Goal: Communication & Community: Share content

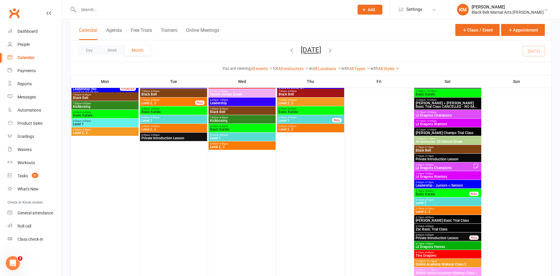
scroll to position [441, 0]
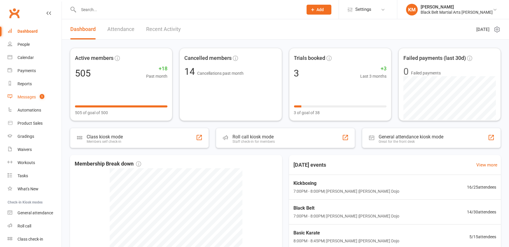
click at [31, 95] on div "Messages" at bounding box center [26, 96] width 18 height 5
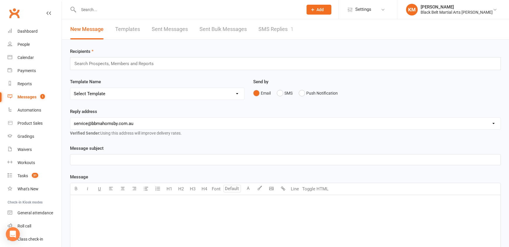
click at [258, 30] on link "SMS Replies 1" at bounding box center [275, 29] width 35 height 20
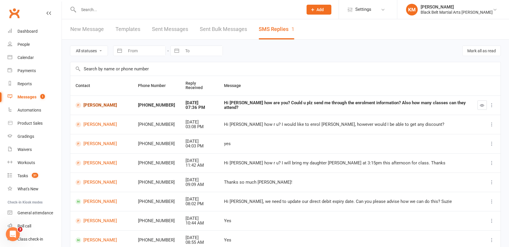
click at [102, 102] on link "Sophia Uddin" at bounding box center [102, 105] width 52 height 6
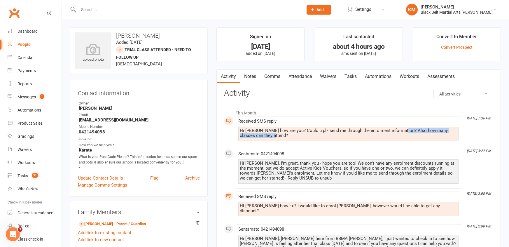
drag, startPoint x: 399, startPoint y: 131, endPoint x: 401, endPoint y: 135, distance: 5.2
click at [401, 135] on div "Hi kathryn how are you? Could u plz send me through the enrolment information? …" at bounding box center [348, 133] width 217 height 10
click at [336, 76] on link "Waivers" at bounding box center [328, 76] width 24 height 13
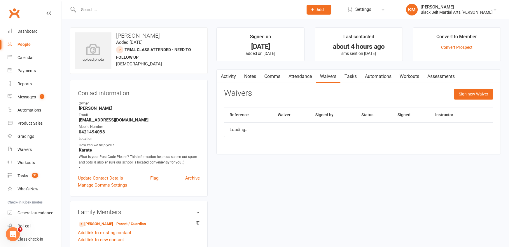
click at [472, 88] on div "Activity Notes Comms Attendance Waivers Tasks Automations Workouts Assessments …" at bounding box center [358, 111] width 284 height 85
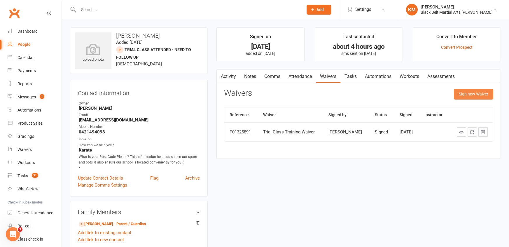
click at [470, 94] on button "Sign new Waiver" at bounding box center [473, 94] width 39 height 10
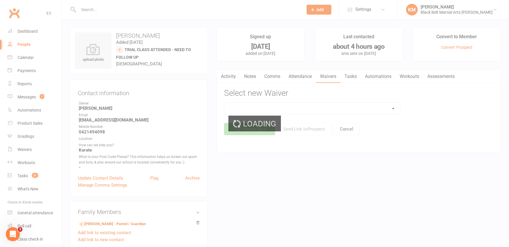
click at [344, 107] on div "Loading" at bounding box center [254, 123] width 509 height 247
click at [344, 109] on div "Loading" at bounding box center [254, 123] width 509 height 247
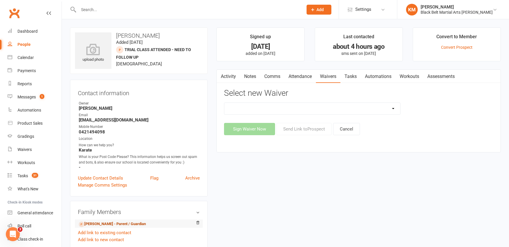
click at [136, 222] on link "Bernadette Perrin - Parent / Guardian" at bounding box center [112, 224] width 67 height 6
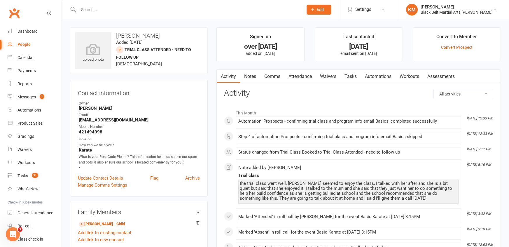
click at [330, 76] on link "Waivers" at bounding box center [328, 76] width 24 height 13
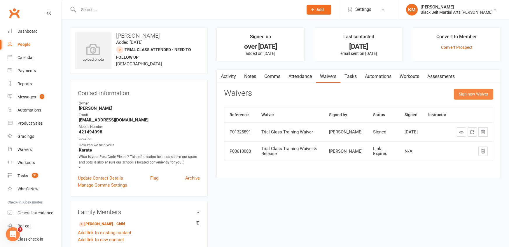
click at [483, 95] on button "Sign new Waiver" at bounding box center [473, 94] width 39 height 10
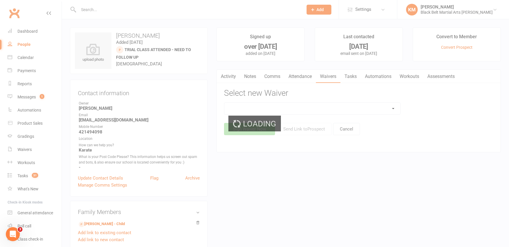
click at [307, 114] on div "Loading" at bounding box center [254, 123] width 509 height 247
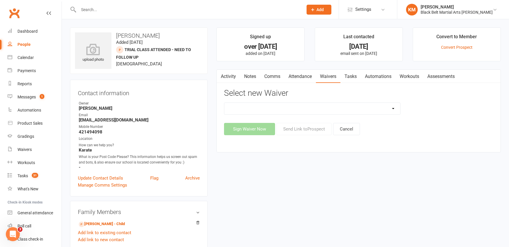
click at [304, 109] on select "30 Day Free Trial Address Change Application For Belt Promotion (Intent To Prom…" at bounding box center [312, 109] width 176 height 12
select select "6882"
click at [224, 103] on select "30 Day Free Trial Address Change Application For Belt Promotion (Intent To Prom…" at bounding box center [312, 109] width 176 height 12
click at [299, 127] on button "Send Link to Prospect" at bounding box center [303, 129] width 55 height 12
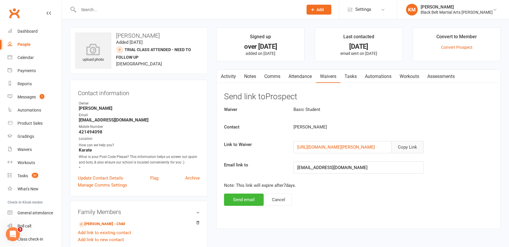
click at [400, 143] on button "Copy Link" at bounding box center [407, 147] width 33 height 12
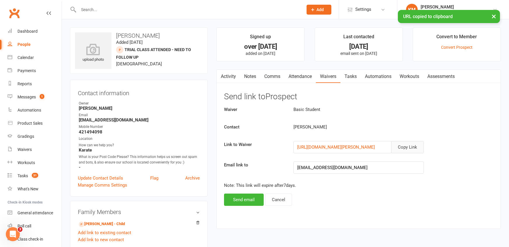
click at [276, 80] on link "Comms" at bounding box center [272, 76] width 24 height 13
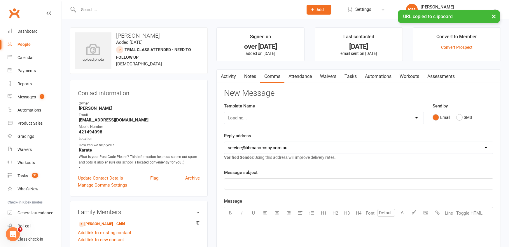
click at [317, 120] on div "Loading..." at bounding box center [323, 118] width 199 height 12
click at [316, 116] on select "Select Template [Email] Basic Level upgrade - follow up email [Email] Kids Kara…" at bounding box center [323, 118] width 199 height 12
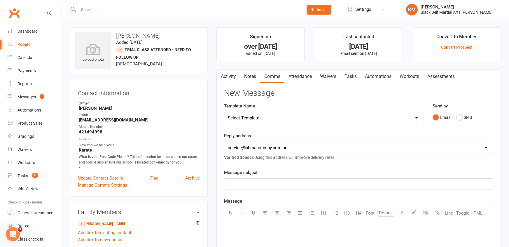
select select "57"
click at [224, 112] on select "Select Template [Email] Basic Level upgrade - follow up email [Email] Kids Kara…" at bounding box center [323, 118] width 199 height 12
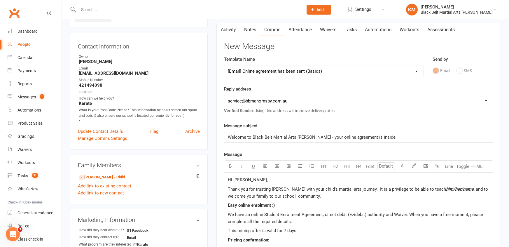
scroll to position [48, 0]
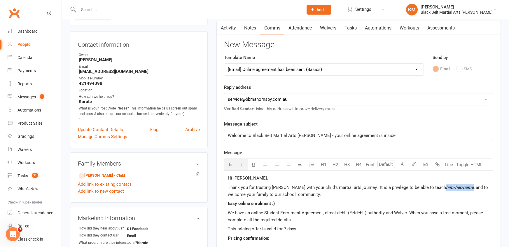
drag, startPoint x: 441, startPoint y: 185, endPoint x: 469, endPoint y: 186, distance: 28.6
click at [469, 186] on p "Thank you for trusting BBMA Hornsby with your child's martial arts journey. It …" at bounding box center [359, 191] width 262 height 14
drag, startPoint x: 252, startPoint y: 213, endPoint x: 313, endPoint y: 211, distance: 61.0
click at [313, 211] on span "We have an online Student Enrolment Agreement, direct debit (Ezidebit) authorit…" at bounding box center [356, 216] width 256 height 12
drag, startPoint x: 323, startPoint y: 212, endPoint x: 250, endPoint y: 212, distance: 72.9
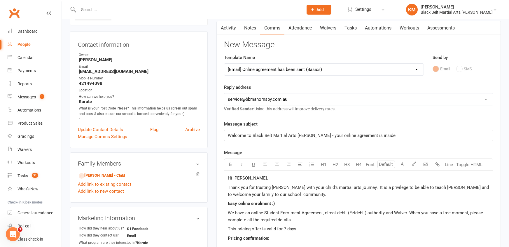
click at [250, 212] on span "We have an online Student Enrolment Agreement, direct debit (Ezidebit) authorit…" at bounding box center [356, 216] width 256 height 12
click at [252, 212] on span "We have an online Student Enrolment Agreement, direct debit (Ezidebit) authorit…" at bounding box center [356, 216] width 256 height 12
drag, startPoint x: 252, startPoint y: 212, endPoint x: 323, endPoint y: 210, distance: 71.2
click at [323, 210] on span "We have an online Student Enrolment Agreement, direct debit (Ezidebit) authorit…" at bounding box center [356, 216] width 256 height 12
click at [345, 220] on p "We have an $ online Student Enrolment Agreement $ , direct debit (Ezidebit) aut…" at bounding box center [359, 216] width 262 height 14
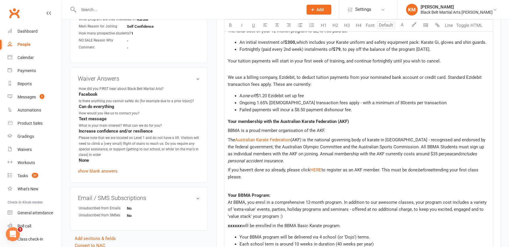
scroll to position [272, 0]
click at [234, 225] on span "xxxxxx" at bounding box center [235, 224] width 14 height 5
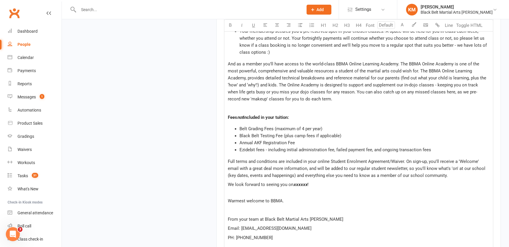
scroll to position [520, 0]
click at [300, 180] on span "xxxxxx" at bounding box center [300, 182] width 14 height 5
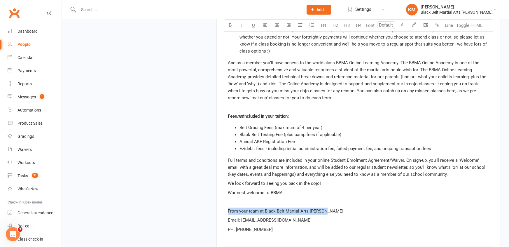
drag, startPoint x: 340, startPoint y: 212, endPoint x: 211, endPoint y: 210, distance: 128.6
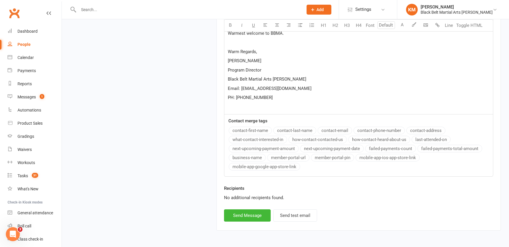
scroll to position [683, 0]
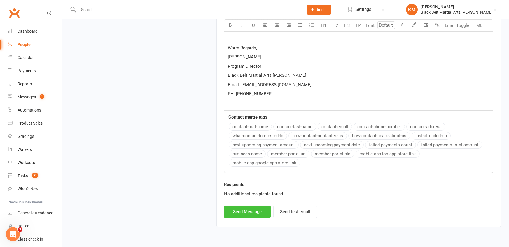
click at [226, 209] on button "Send Message" at bounding box center [247, 211] width 47 height 12
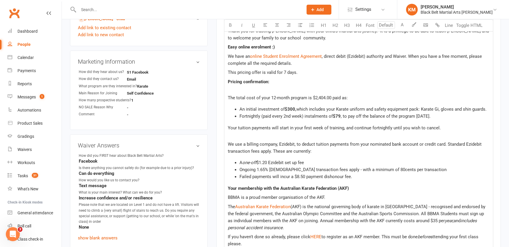
select select
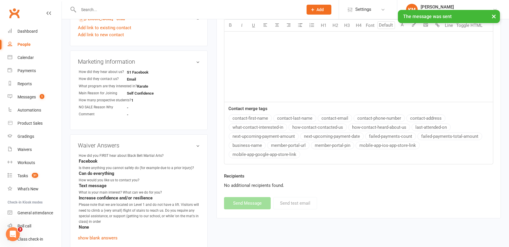
scroll to position [155, 0]
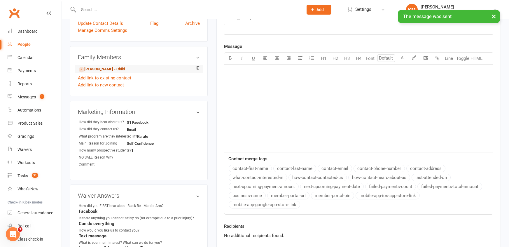
click at [90, 69] on link "Sophia Uddin - Child" at bounding box center [102, 69] width 46 height 6
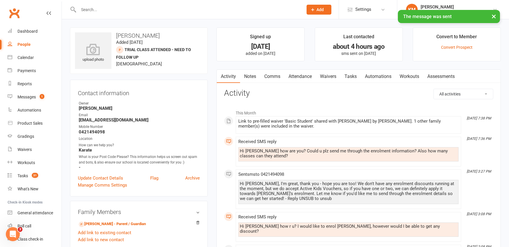
click at [270, 76] on link "Comms" at bounding box center [272, 76] width 24 height 13
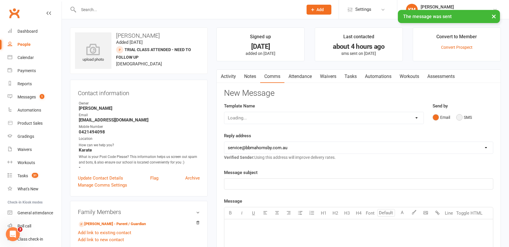
click at [459, 117] on button "SMS" at bounding box center [464, 117] width 16 height 11
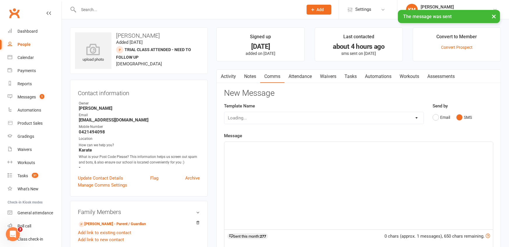
click at [358, 179] on div "﻿" at bounding box center [358, 185] width 269 height 87
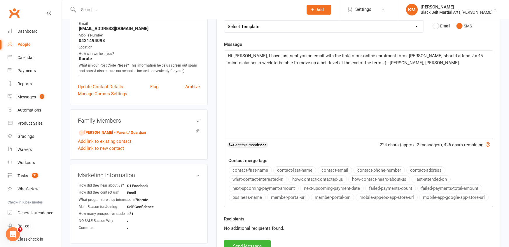
scroll to position [106, 0]
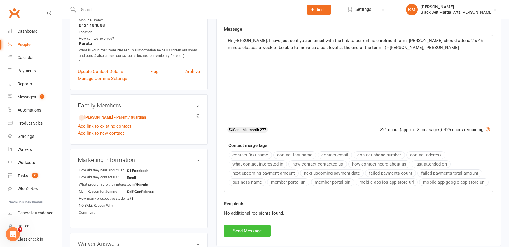
click at [240, 227] on button "Send Message" at bounding box center [247, 230] width 47 height 12
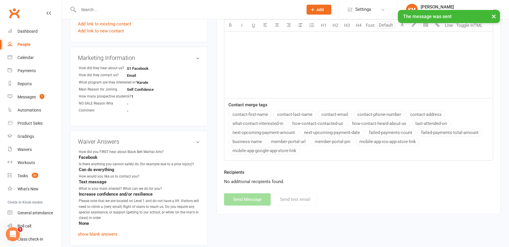
scroll to position [294, 0]
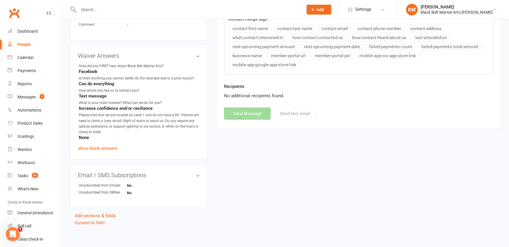
click at [405, 30] on div "contact-first-name contact-last-name contact-email contact-phone-number contact…" at bounding box center [361, 47] width 264 height 45
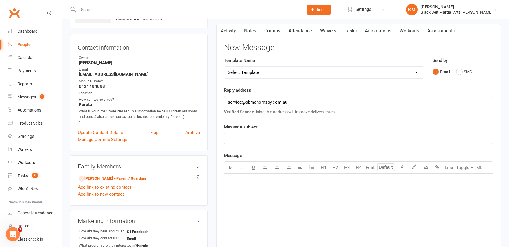
scroll to position [0, 0]
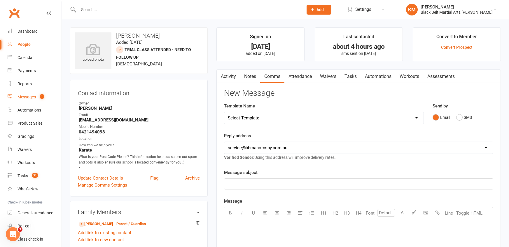
click at [39, 98] on count-badge "1" at bounding box center [41, 96] width 8 height 5
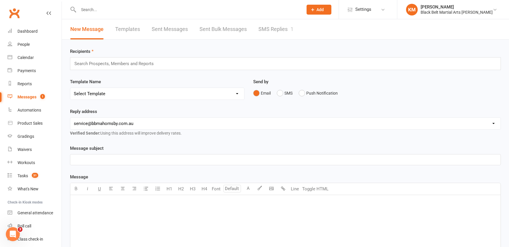
click at [285, 31] on link "SMS Replies 1" at bounding box center [275, 29] width 35 height 20
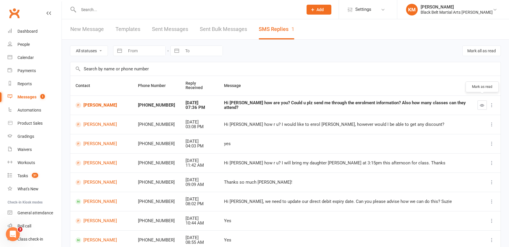
click at [481, 103] on icon "button" at bounding box center [482, 105] width 4 height 4
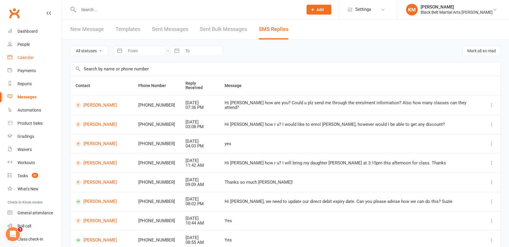
click at [24, 59] on div "Calendar" at bounding box center [25, 57] width 16 height 5
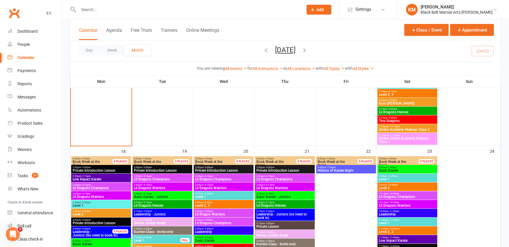
scroll to position [843, 0]
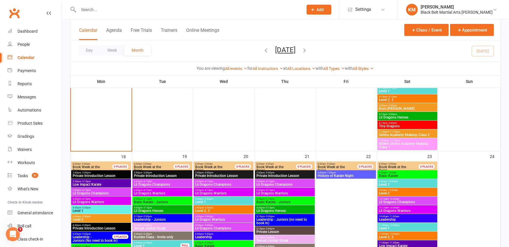
click at [333, 176] on span "History of Karate Night" at bounding box center [345, 175] width 57 height 3
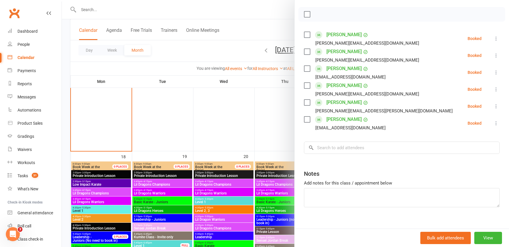
scroll to position [79, 0]
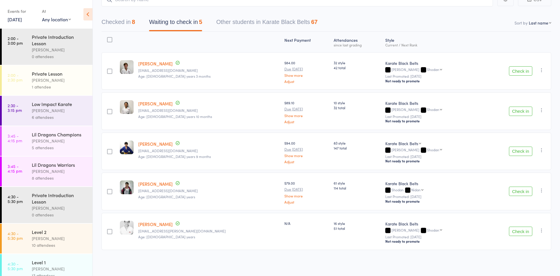
scroll to position [324, 0]
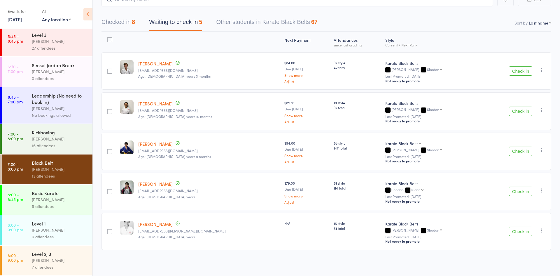
click at [67, 147] on div "16 attendees" at bounding box center [60, 145] width 56 height 7
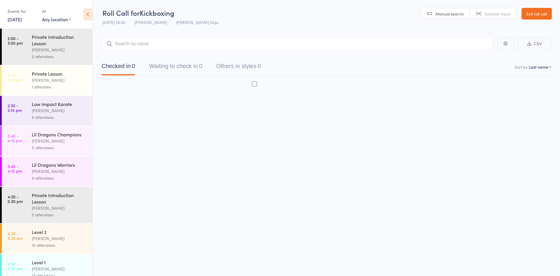
scroll to position [0, 0]
click at [152, 73] on button "Waiting to check in 0" at bounding box center [175, 67] width 53 height 15
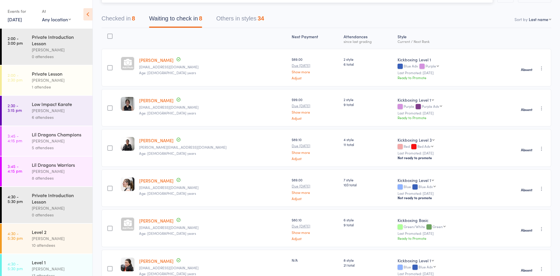
scroll to position [48, 0]
click at [541, 149] on icon "button" at bounding box center [541, 148] width 6 height 6
drag, startPoint x: 520, startPoint y: 164, endPoint x: 519, endPoint y: 160, distance: 4.4
click at [519, 160] on ul "Check in Promote Send message Add Note Add Task Add Flag Remove" at bounding box center [520, 183] width 49 height 63
click at [519, 160] on div "Absent Check in Promote Send message Add Note Add Task Add Flag Remove" at bounding box center [524, 147] width 54 height 37
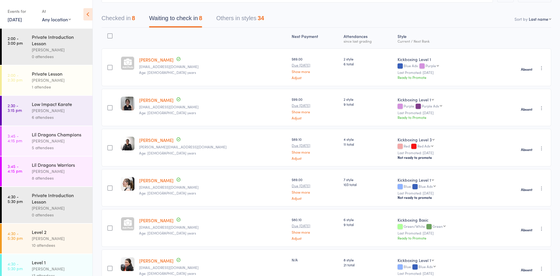
click at [542, 150] on icon "button" at bounding box center [541, 148] width 6 height 6
click at [533, 161] on li "Check in" at bounding box center [521, 159] width 48 height 7
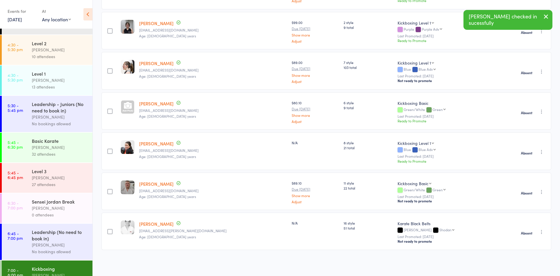
scroll to position [324, 0]
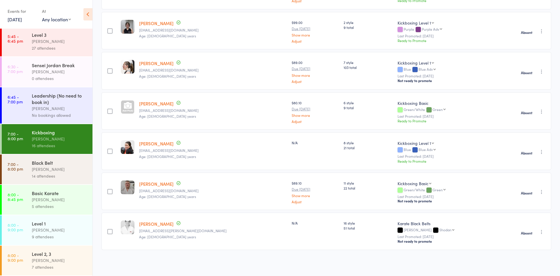
click at [28, 171] on link "7:00 - 8:00 pm Black Belt [PERSON_NAME] 14 attendees" at bounding box center [47, 169] width 91 height 30
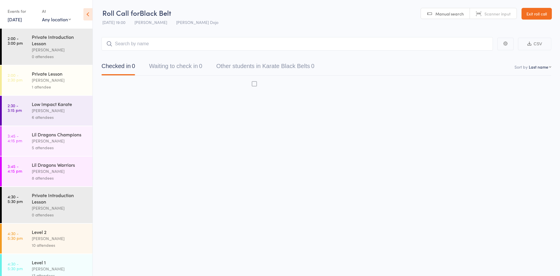
scroll to position [0, 0]
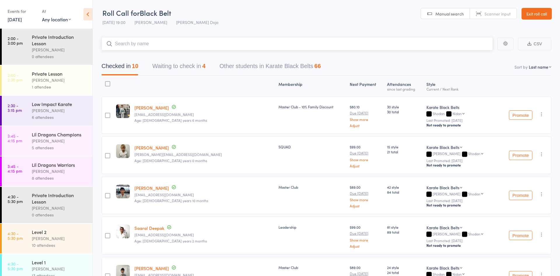
click at [169, 67] on button "Waiting to check in 4" at bounding box center [178, 67] width 53 height 15
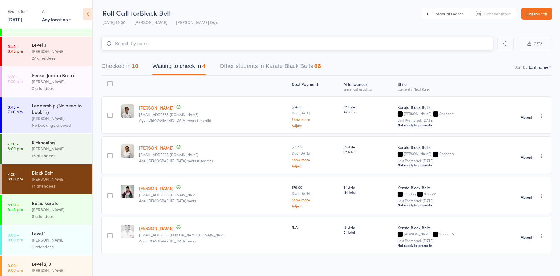
scroll to position [324, 0]
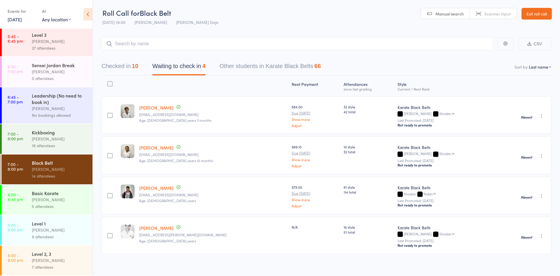
click at [38, 139] on div "[PERSON_NAME]" at bounding box center [60, 138] width 56 height 7
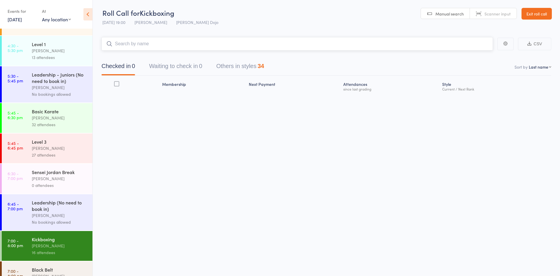
scroll to position [324, 0]
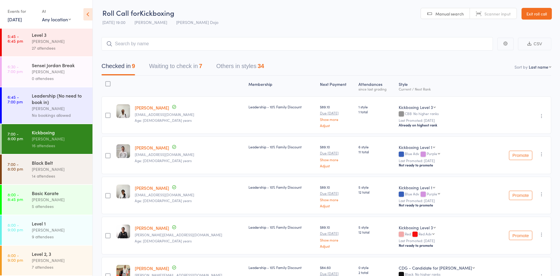
click at [45, 209] on div "Basic Karate Jordan Grandlouis 5 attendees" at bounding box center [62, 200] width 61 height 30
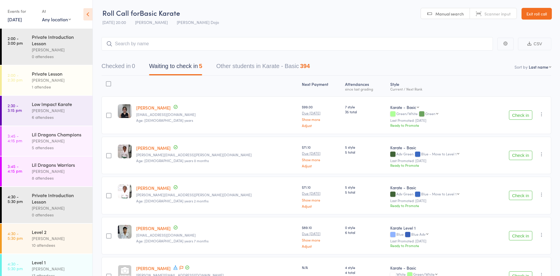
click at [179, 65] on button "Waiting to check in 5" at bounding box center [175, 67] width 53 height 15
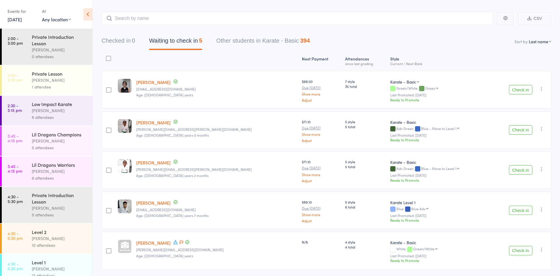
scroll to position [45, 0]
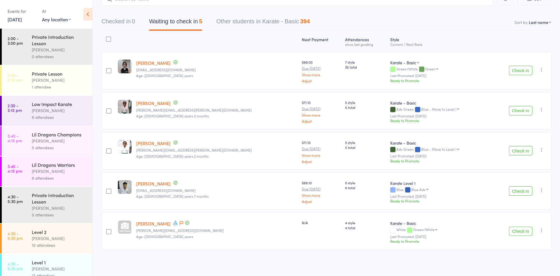
click at [525, 191] on button "Check in" at bounding box center [520, 190] width 23 height 9
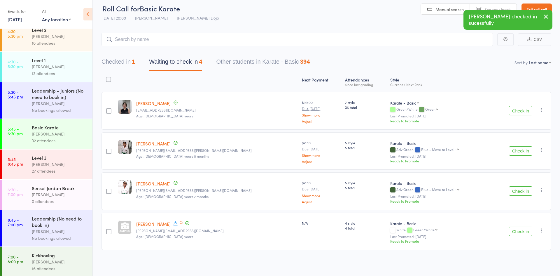
scroll to position [324, 0]
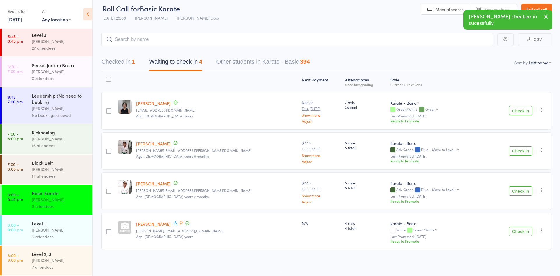
click at [56, 233] on div "9 attendees" at bounding box center [60, 236] width 56 height 7
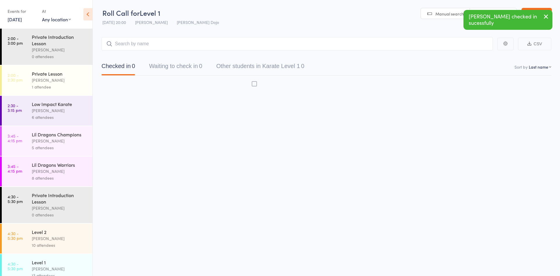
scroll to position [0, 0]
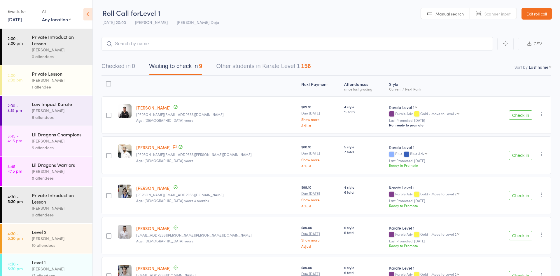
click at [515, 116] on button "Check in" at bounding box center [520, 114] width 23 height 9
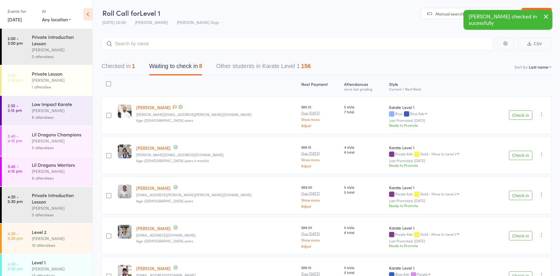
click at [518, 156] on button "Check in" at bounding box center [520, 154] width 23 height 9
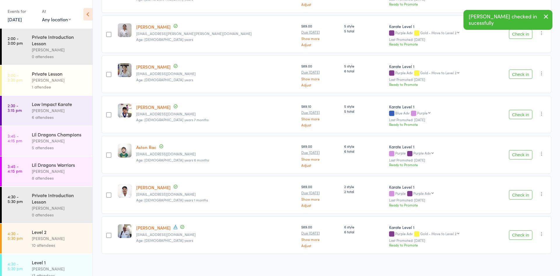
scroll to position [122, 0]
click at [522, 193] on button "Check in" at bounding box center [520, 193] width 23 height 9
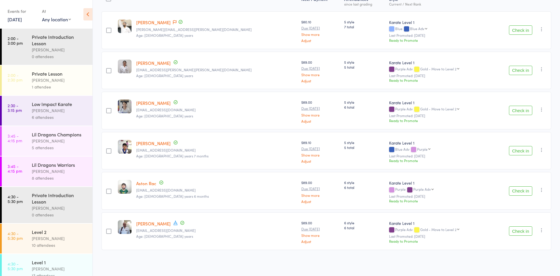
scroll to position [0, 0]
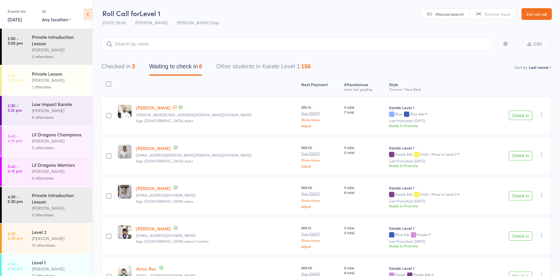
click at [132, 67] on button "Checked in 3" at bounding box center [118, 67] width 34 height 15
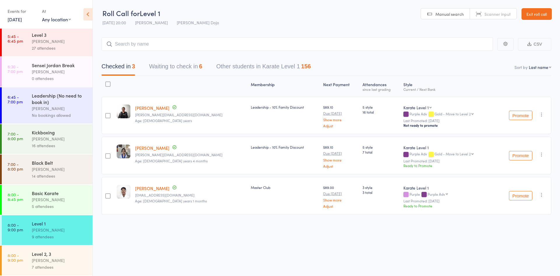
click at [44, 257] on div "[PERSON_NAME]" at bounding box center [60, 260] width 56 height 7
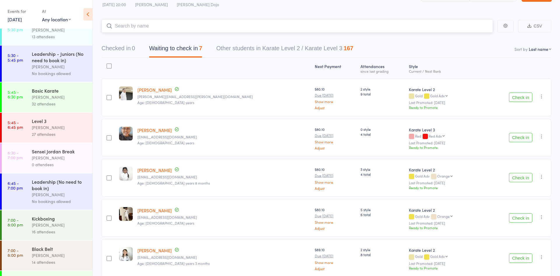
scroll to position [324, 0]
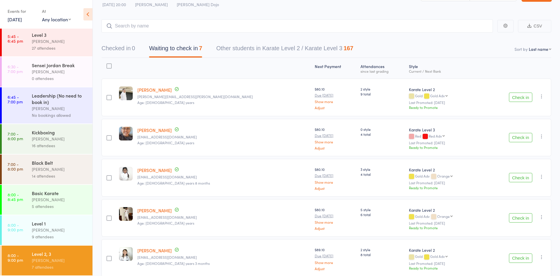
click at [31, 223] on link "8:00 - 9:00 pm Level 1 Jordan Grandlouis 9 attendees" at bounding box center [47, 230] width 91 height 30
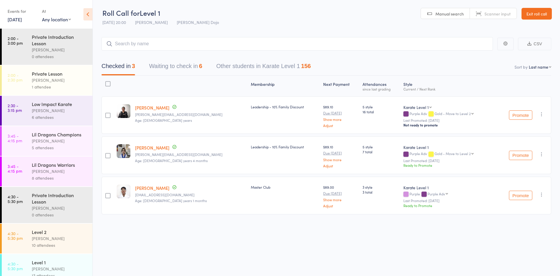
click at [201, 65] on button "Waiting to check in 6" at bounding box center [175, 67] width 53 height 15
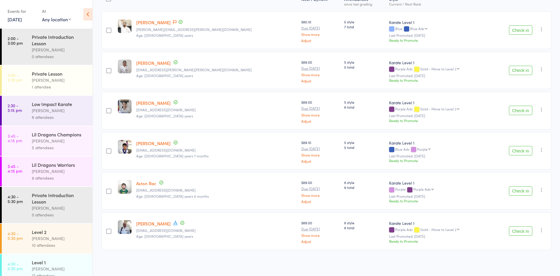
scroll to position [86, 0]
click at [516, 150] on button "Check in" at bounding box center [520, 150] width 23 height 9
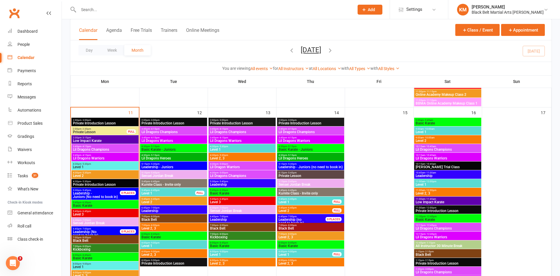
scroll to position [610, 0]
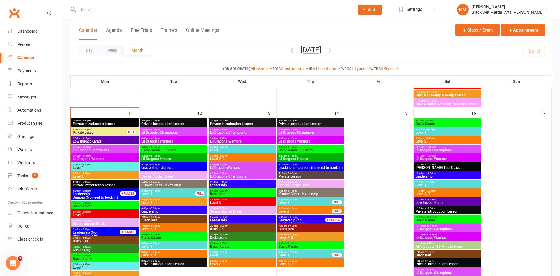
click at [97, 149] on span "Lil Dragons Champions" at bounding box center [105, 149] width 65 height 3
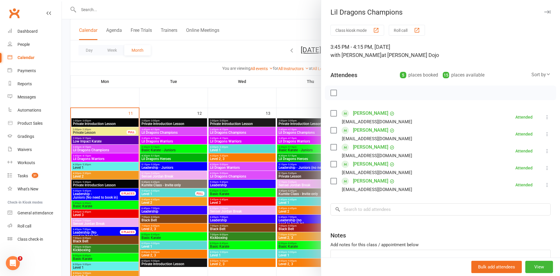
click at [205, 62] on div at bounding box center [311, 138] width 498 height 276
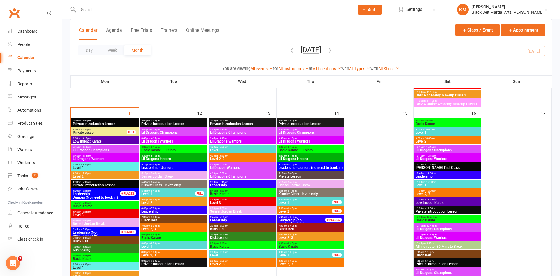
click at [177, 132] on span "Lil Dragons Champions" at bounding box center [173, 132] width 65 height 3
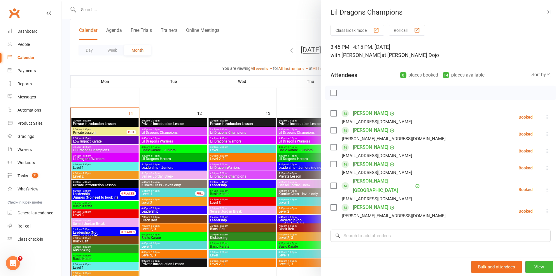
click at [220, 41] on div at bounding box center [311, 138] width 498 height 276
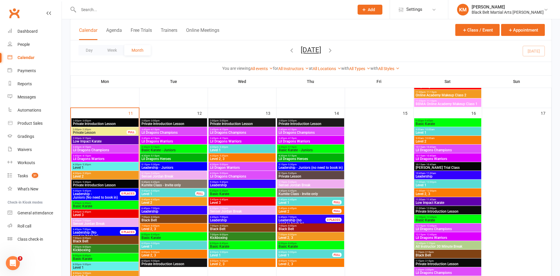
click at [168, 147] on span "4:30pm - 5:15pm" at bounding box center [173, 146] width 65 height 3
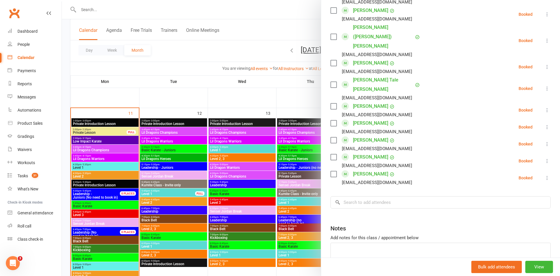
scroll to position [379, 0]
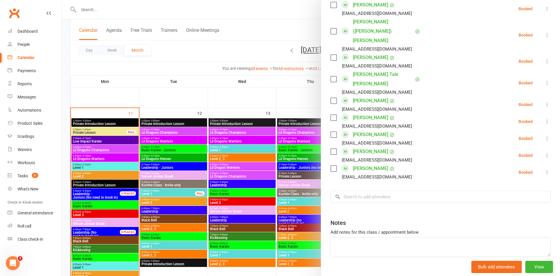
click at [157, 57] on div at bounding box center [311, 138] width 498 height 276
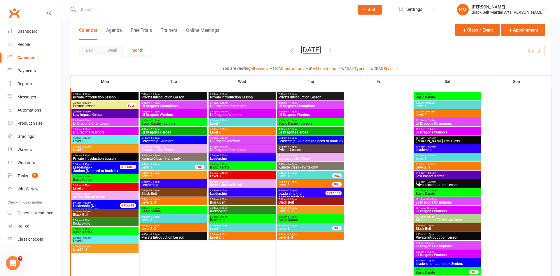
scroll to position [636, 0]
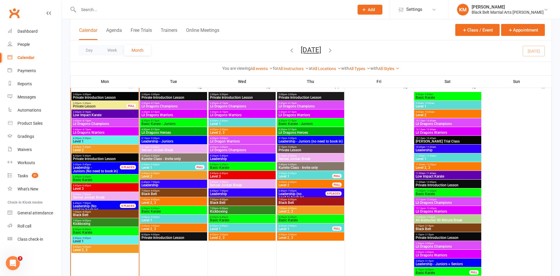
click at [162, 210] on span "Basic Karate" at bounding box center [173, 210] width 65 height 3
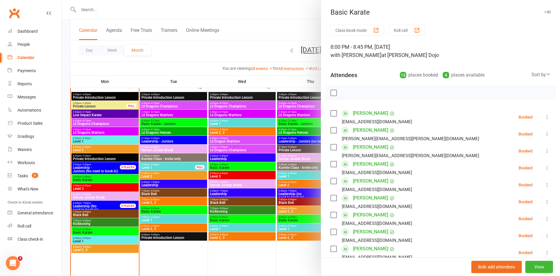
scroll to position [176, 0]
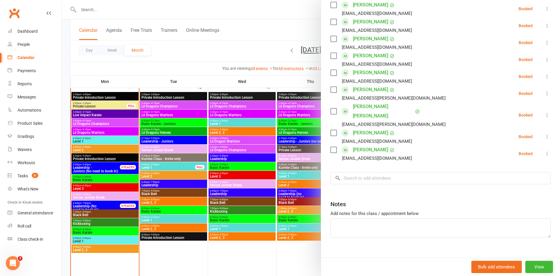
click at [188, 49] on div at bounding box center [311, 138] width 498 height 276
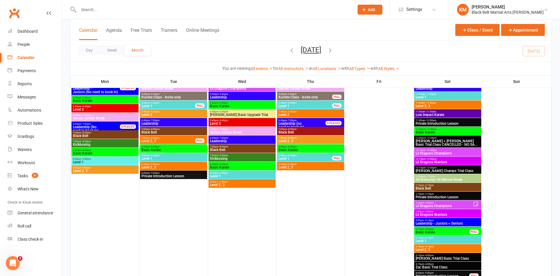
scroll to position [406, 0]
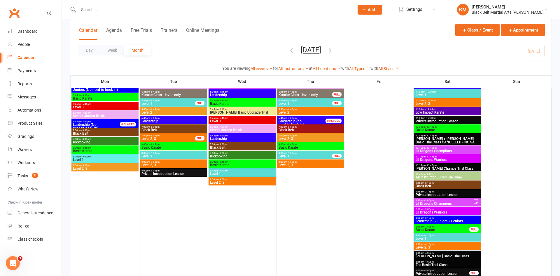
click at [467, 166] on span "Rinusha Irudeen Champs Trial Class" at bounding box center [447, 167] width 65 height 3
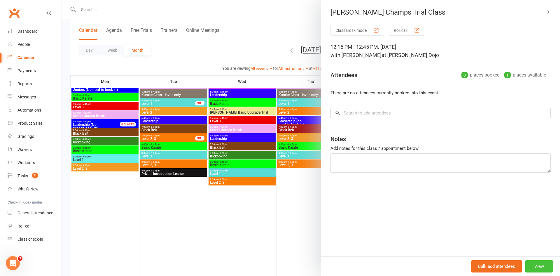
click at [538, 267] on button "View" at bounding box center [539, 266] width 28 height 12
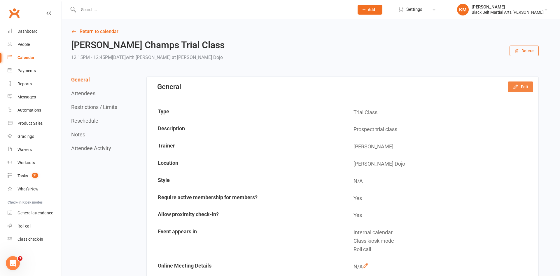
click at [520, 87] on button "Edit" at bounding box center [520, 86] width 25 height 10
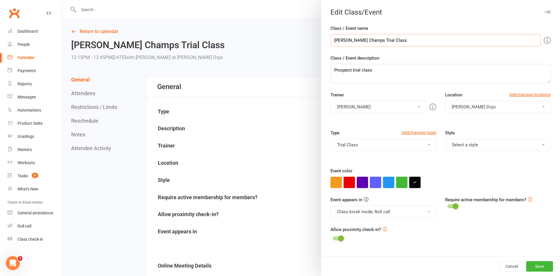
click at [428, 42] on input "Rinusha Irudeen Champs Trial Class" at bounding box center [435, 40] width 210 height 12
type input "Rinusha Irudeen Champs Trial Class JOINED"
click at [539, 264] on button "Save" at bounding box center [539, 266] width 27 height 10
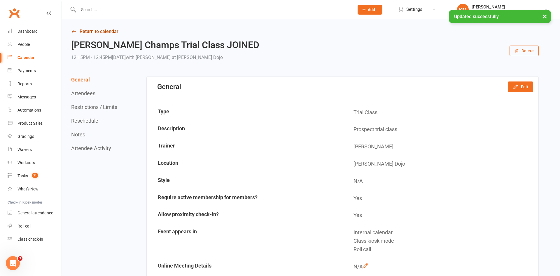
click at [103, 33] on link "Return to calendar" at bounding box center [304, 31] width 467 height 8
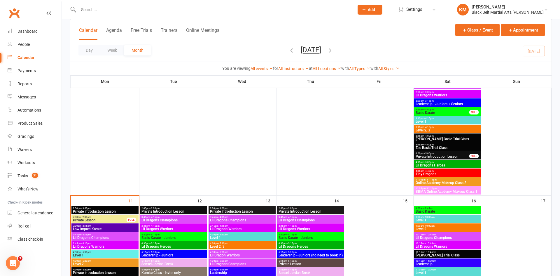
scroll to position [529, 0]
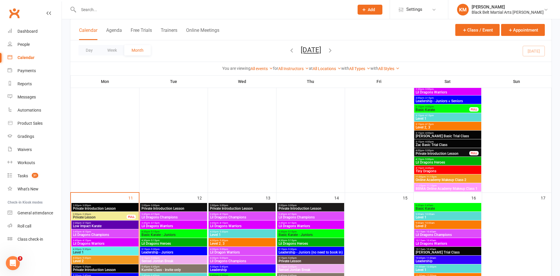
click at [450, 152] on span "Private Introduction Lesson" at bounding box center [442, 153] width 54 height 3
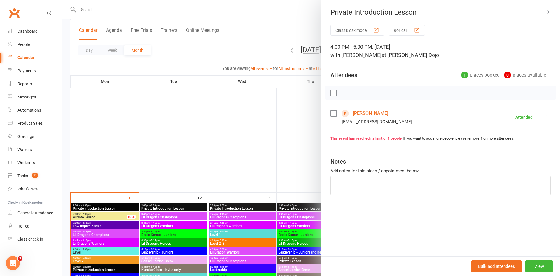
click at [356, 111] on link "Zac Vuong" at bounding box center [370, 112] width 35 height 9
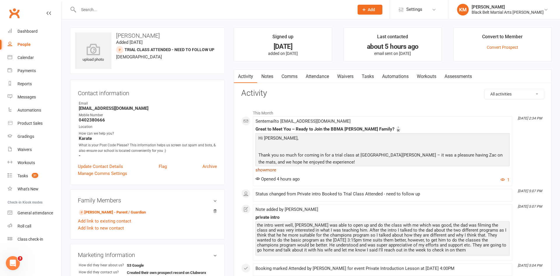
click at [266, 168] on link "show more" at bounding box center [382, 170] width 254 height 8
click at [37, 31] on link "Dashboard" at bounding box center [35, 31] width 54 height 13
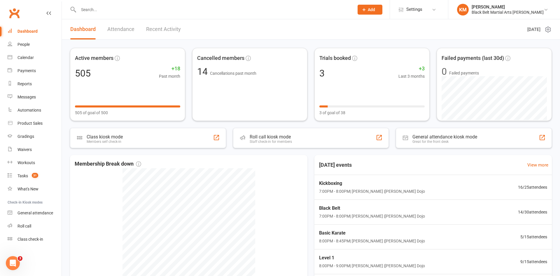
click at [129, 33] on link "Attendance" at bounding box center [120, 29] width 27 height 20
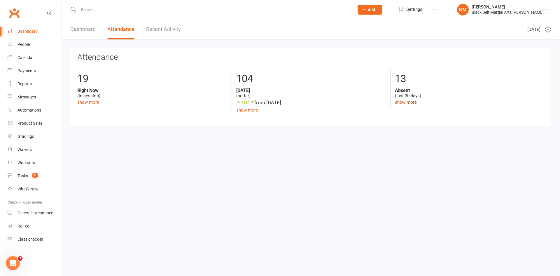
click at [397, 103] on link "show more" at bounding box center [406, 101] width 22 height 5
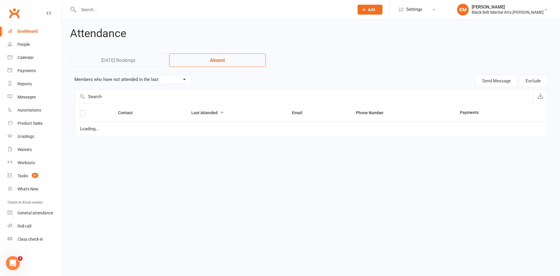
select select "30"
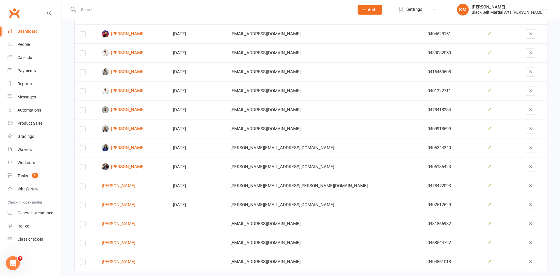
scroll to position [109, 0]
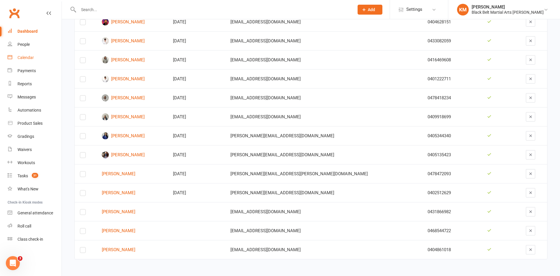
click at [32, 61] on link "Calendar" at bounding box center [35, 57] width 54 height 13
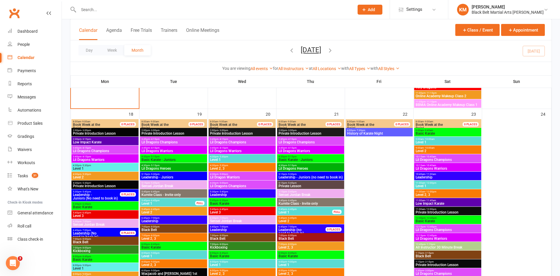
scroll to position [866, 0]
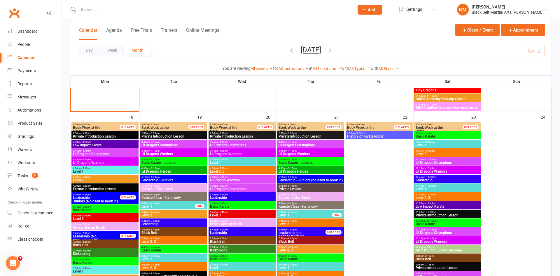
click at [357, 136] on span "History of Karate Night" at bounding box center [379, 135] width 65 height 3
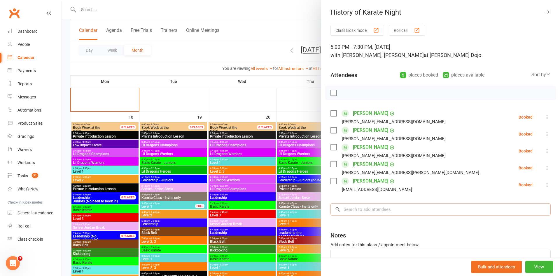
click at [369, 212] on input "search" at bounding box center [440, 209] width 220 height 12
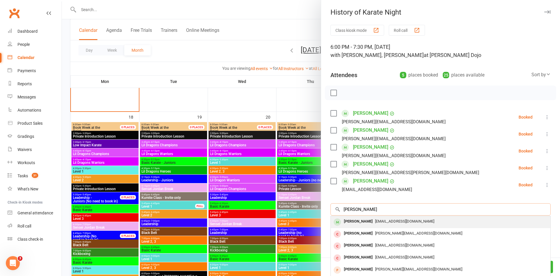
type input "Adrian John"
click at [365, 222] on div "Adrian Johnson" at bounding box center [358, 221] width 34 height 8
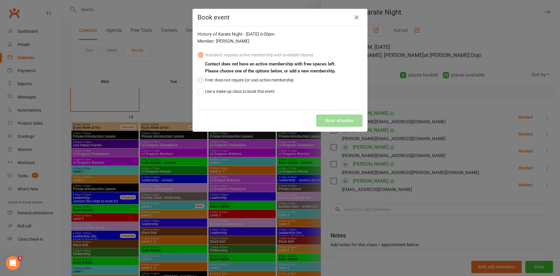
click at [280, 81] on button "Free: does not require (or use) active membership" at bounding box center [245, 79] width 96 height 11
click at [330, 121] on button "Book attendee" at bounding box center [339, 120] width 46 height 12
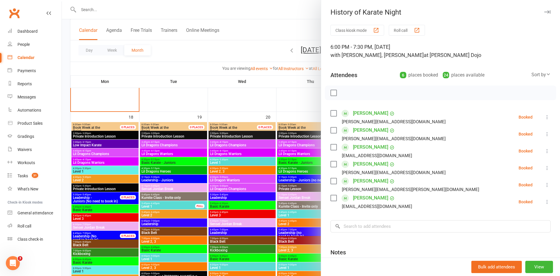
click at [131, 15] on div at bounding box center [311, 138] width 498 height 276
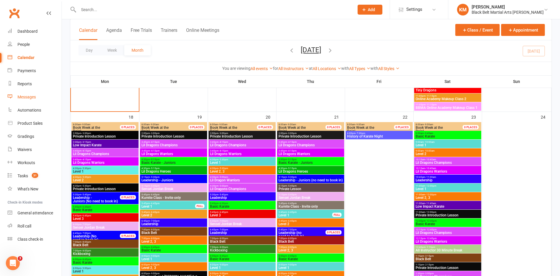
click at [20, 97] on div "Messages" at bounding box center [26, 96] width 18 height 5
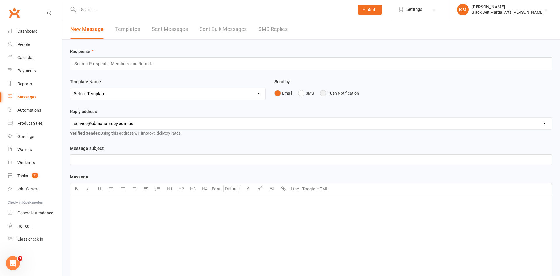
click at [322, 92] on button "Push Notification" at bounding box center [339, 92] width 39 height 11
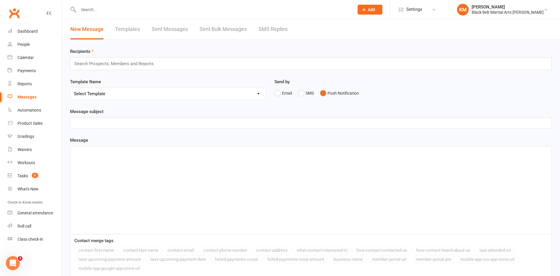
click at [278, 61] on div "Search Prospects, Members and Reports" at bounding box center [311, 63] width 482 height 13
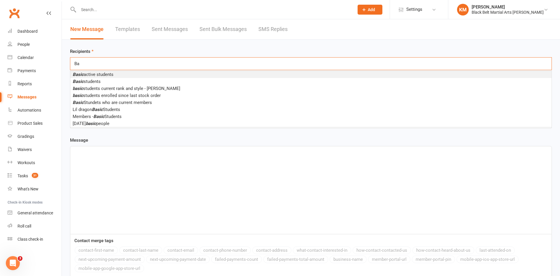
type input "B"
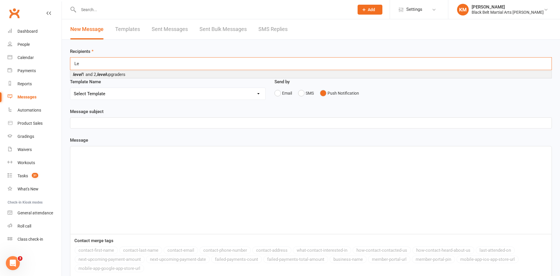
type input "L"
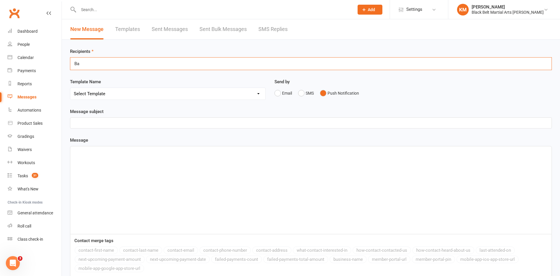
type input "B"
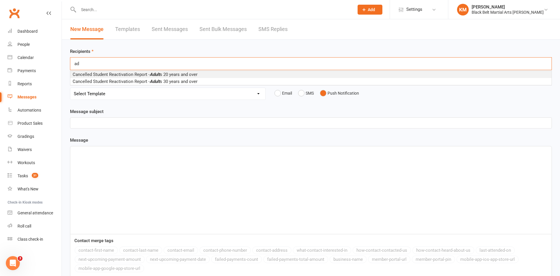
type input "a"
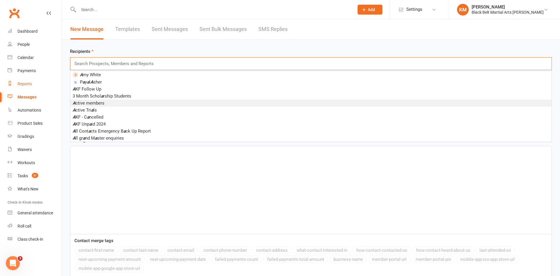
click at [22, 85] on div "Reports" at bounding box center [24, 83] width 14 height 5
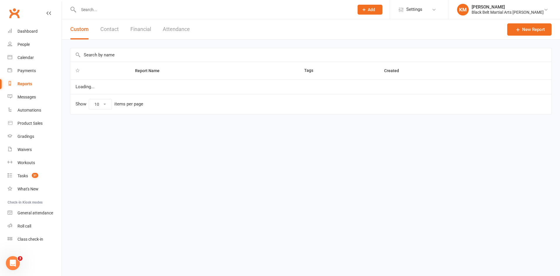
select select "50"
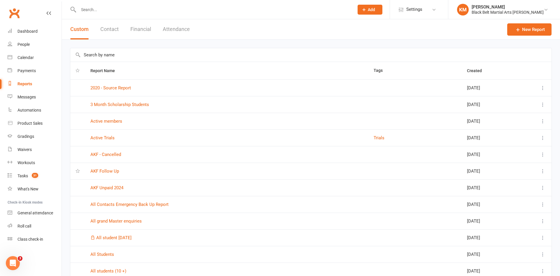
click at [368, 57] on input "text" at bounding box center [310, 54] width 481 height 13
type input "Adults"
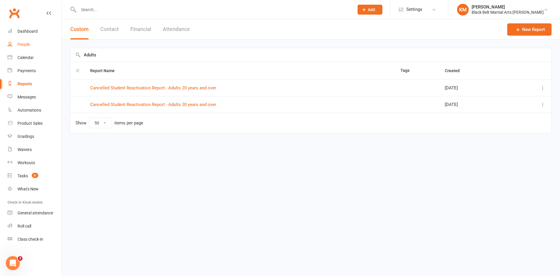
drag, startPoint x: 376, startPoint y: 59, endPoint x: 53, endPoint y: 49, distance: 322.9
click at [53, 49] on ui-view "Prospect Member Non-attending contact Class / event Appointment Grading event T…" at bounding box center [280, 75] width 560 height 148
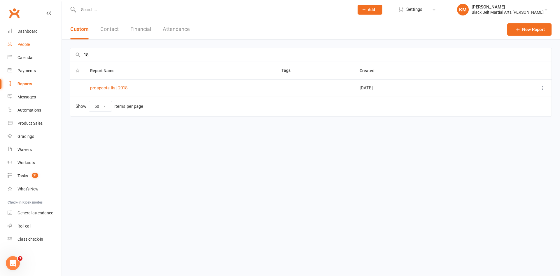
type input "1"
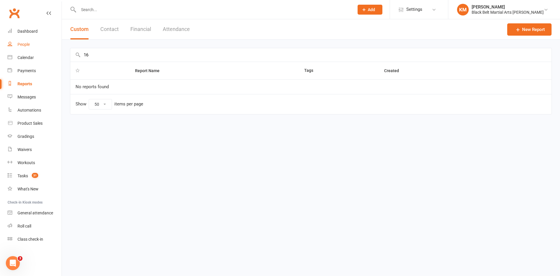
type input "1"
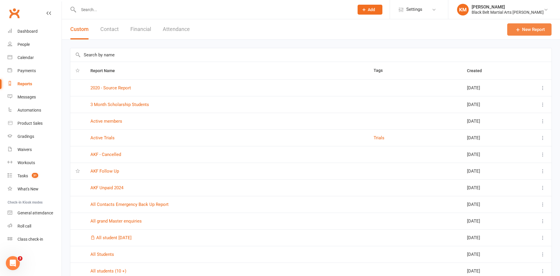
click at [514, 35] on link "New Report" at bounding box center [529, 29] width 44 height 12
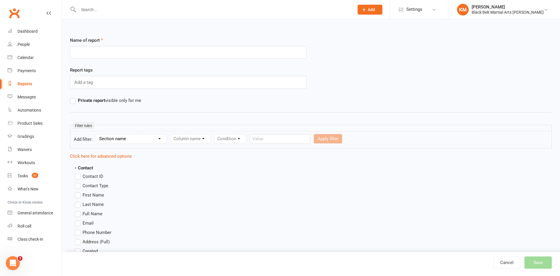
click at [179, 50] on input "text" at bounding box center [188, 52] width 236 height 12
type input "Active members - 16 years plus"
click at [155, 139] on select "Section name Contact Attendance Aggregate Payment Booking Waitlist Attendees Ca…" at bounding box center [131, 138] width 70 height 9
select select "0"
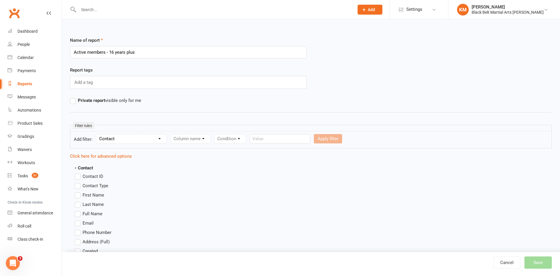
click at [97, 134] on select "Section name Contact Attendance Aggregate Payment Booking Waitlist Attendees Ca…" at bounding box center [131, 138] width 70 height 9
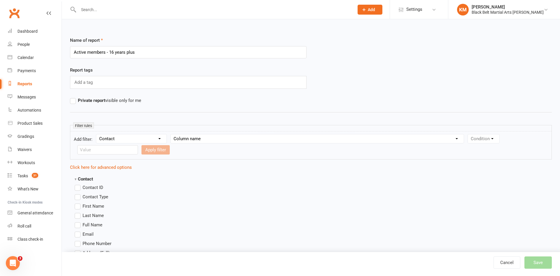
click at [183, 139] on select "Column name Contact Type First Name Last Name Full Name Email Phone Number Addr…" at bounding box center [317, 138] width 293 height 9
select select "0"
click at [171, 134] on select "Column name Contact Type First Name Last Name Full Name Email Phone Number Addr…" at bounding box center [317, 138] width 293 height 9
click at [474, 140] on select "Condition Equals Does not equal Contains Does not contain Is blank or does not …" at bounding box center [501, 138] width 67 height 9
select select "0"
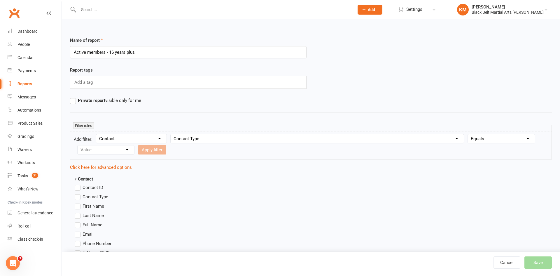
click at [468, 134] on select "Condition Equals Does not equal Contains Does not contain Is blank or does not …" at bounding box center [501, 138] width 67 height 9
click at [115, 150] on select "Value Member Prospect Non-attending Contact" at bounding box center [106, 149] width 57 height 9
select select "0"
click at [78, 145] on select "Value Member Prospect Non-attending Contact" at bounding box center [106, 149] width 57 height 9
click at [160, 147] on button "Apply filter" at bounding box center [152, 149] width 28 height 9
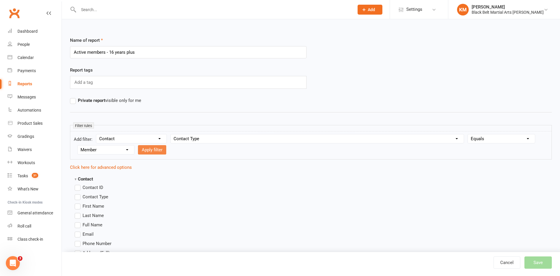
select select
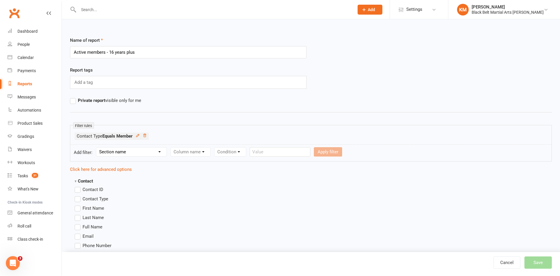
click at [137, 152] on select "Section name Contact Attendance Aggregate Payment Booking Waitlist Attendees Ca…" at bounding box center [131, 151] width 70 height 9
select select "0"
click at [97, 147] on select "Section name Contact Attendance Aggregate Payment Booking Waitlist Attendees Ca…" at bounding box center [131, 151] width 70 height 9
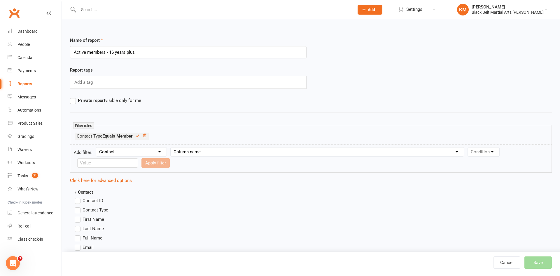
click at [198, 151] on select "Column name Contact Type First Name Last Name Full Name Email Phone Number Addr…" at bounding box center [317, 151] width 293 height 9
select select "18"
click at [171, 147] on select "Column name Contact Type First Name Last Name Full Name Email Phone Number Addr…" at bounding box center [317, 151] width 293 height 9
click at [490, 155] on select "Condition Is Is not Less than Greater than Less than or equal to Greater than o…" at bounding box center [497, 151] width 59 height 9
select select "5"
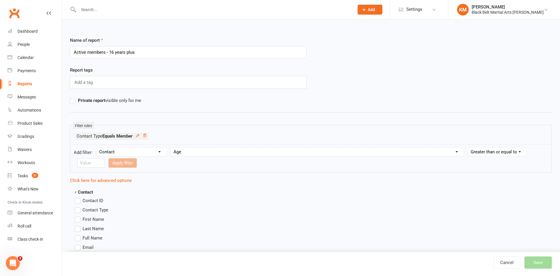
click at [468, 147] on select "Condition Is Is not Less than Greater than Less than or equal to Greater than o…" at bounding box center [497, 151] width 59 height 9
click at [89, 164] on input "number" at bounding box center [91, 162] width 28 height 9
type input "16"
click at [117, 164] on button "Apply filter" at bounding box center [122, 162] width 28 height 9
select select
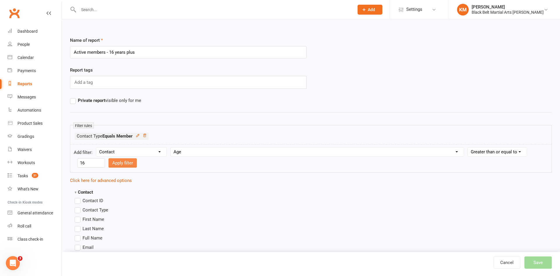
select select
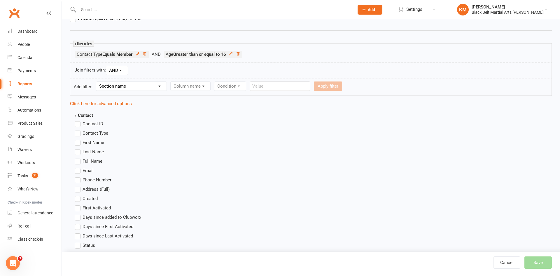
scroll to position [83, 0]
click at [82, 162] on label "Full Name" at bounding box center [89, 159] width 28 height 7
click at [78, 156] on input "Full Name" at bounding box center [77, 156] width 4 height 0
click at [78, 171] on label "Email" at bounding box center [84, 169] width 19 height 7
click at [78, 166] on input "Email" at bounding box center [77, 166] width 4 height 0
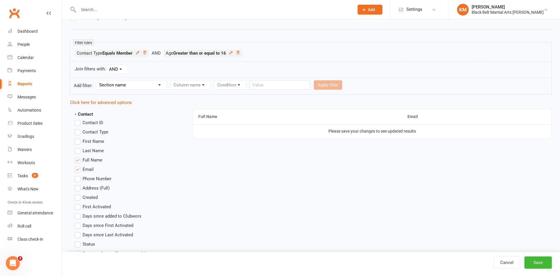
click at [78, 178] on label "Phone Number" at bounding box center [93, 178] width 37 height 7
click at [78, 175] on input "Phone Number" at bounding box center [77, 175] width 4 height 0
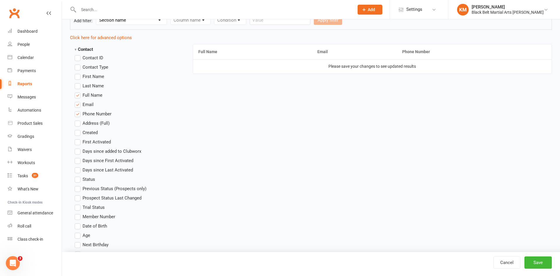
scroll to position [148, 0]
click at [539, 265] on button "Save" at bounding box center [537, 262] width 27 height 12
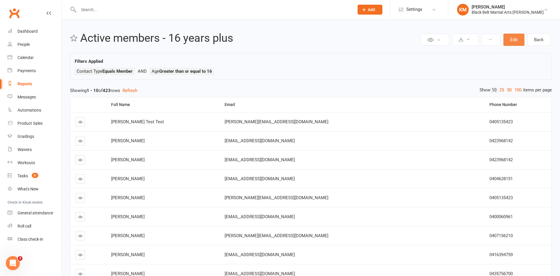
click at [512, 40] on button "Edit" at bounding box center [513, 40] width 21 height 12
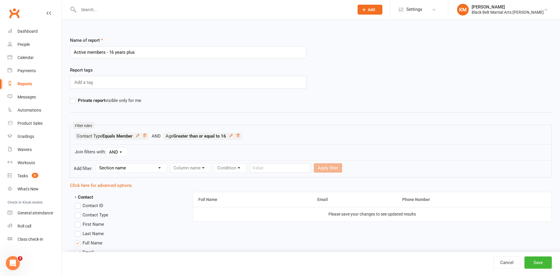
click at [115, 169] on select "Section name Contact Attendance Aggregate Payment Booking Waitlist Attendees Ca…" at bounding box center [131, 167] width 70 height 9
select select "10"
click at [97, 163] on select "Section name Contact Attendance Aggregate Payment Booking Waitlist Attendees Ca…" at bounding box center [131, 167] width 70 height 9
click at [251, 173] on form "Add filter: Section name Contact Attendance Aggregate Payment Booking Waitlist …" at bounding box center [311, 168] width 482 height 17
click at [254, 170] on select "Column name Membership ID Membership Name Membership Category Membership Start …" at bounding box center [228, 167] width 114 height 9
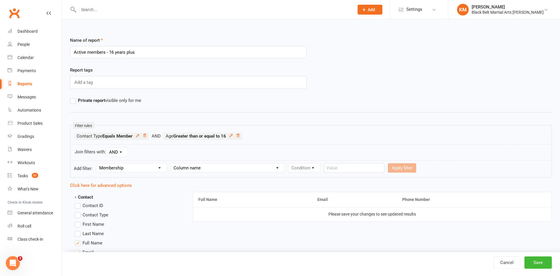
select select "29"
click at [171, 163] on select "Column name Membership ID Membership Name Membership Category Membership Start …" at bounding box center [228, 167] width 114 height 9
click at [305, 170] on select "Condition Is Is not Is blank Is not blank" at bounding box center [305, 167] width 35 height 9
select select "0"
click at [289, 163] on select "Condition Is Is not Is blank Is not blank" at bounding box center [305, 167] width 35 height 9
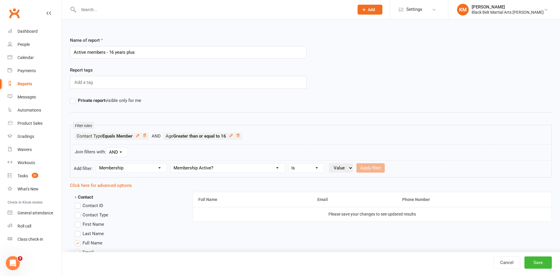
click at [342, 169] on select "Value Yes No" at bounding box center [341, 167] width 24 height 9
select select "true"
click at [329, 163] on select "Value Yes No" at bounding box center [341, 167] width 24 height 9
click at [365, 169] on button "Apply filter" at bounding box center [370, 167] width 28 height 9
select select
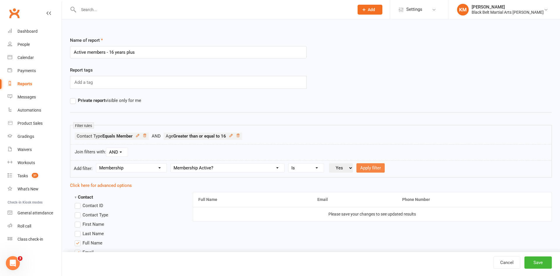
select select
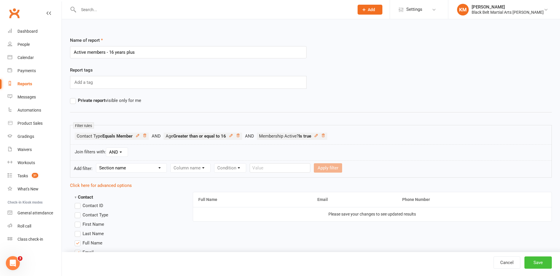
click at [534, 261] on button "Save" at bounding box center [537, 262] width 27 height 12
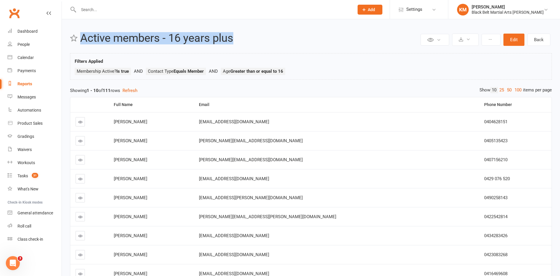
drag, startPoint x: 235, startPoint y: 43, endPoint x: 79, endPoint y: 41, distance: 155.4
click at [79, 41] on header "Private Report Only visible by me Public Report Visible to everyone at gym Expo…" at bounding box center [311, 39] width 482 height 15
copy h2 "Active members - 16 years plus"
click at [27, 97] on div "Messages" at bounding box center [26, 96] width 18 height 5
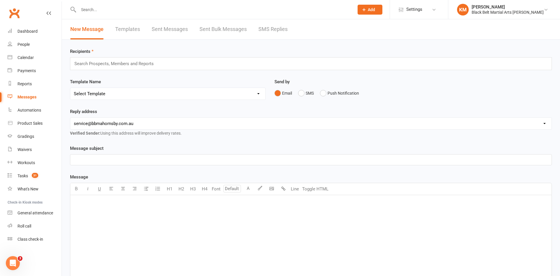
click at [115, 62] on input "text" at bounding box center [116, 64] width 85 height 8
paste input "Active members - 16 years plus"
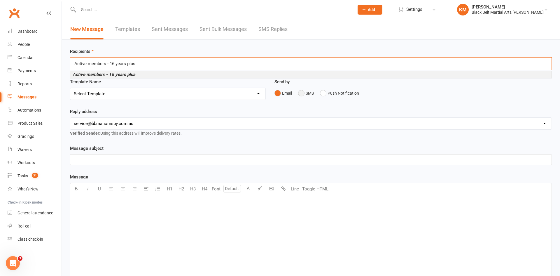
click at [301, 92] on button "SMS" at bounding box center [306, 92] width 16 height 11
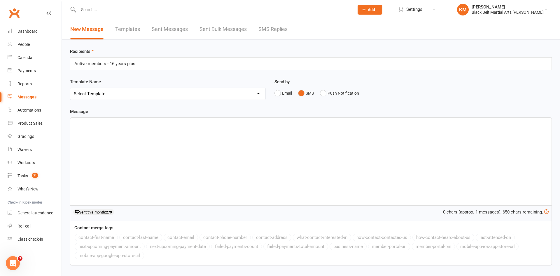
click at [169, 67] on div "Active members - 16 years plus Active members - 16 years plus" at bounding box center [311, 63] width 482 height 13
type input "Active members - 16 years plus"
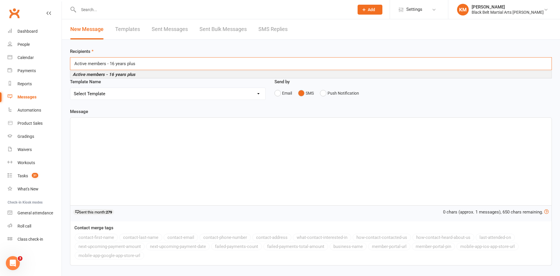
click at [163, 75] on li "Active members - 16 years plus" at bounding box center [310, 74] width 481 height 7
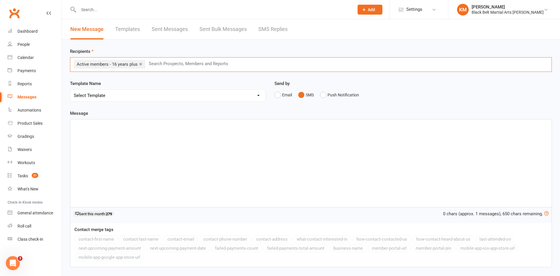
click at [159, 127] on p "﻿" at bounding box center [311, 124] width 474 height 7
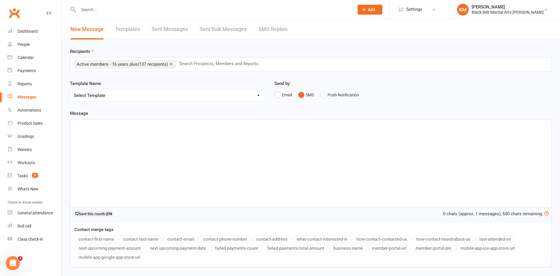
click at [92, 134] on div "﻿" at bounding box center [310, 162] width 481 height 87
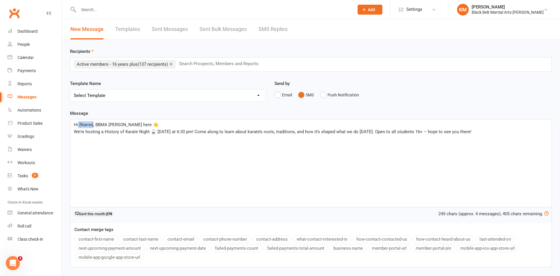
drag, startPoint x: 93, startPoint y: 124, endPoint x: 77, endPoint y: 124, distance: 15.8
click at [77, 124] on span "Hi [Name], BBMA Hornsby here 👋" at bounding box center [116, 124] width 85 height 5
click at [104, 238] on button "contact-first-name" at bounding box center [96, 239] width 43 height 8
drag, startPoint x: 176, startPoint y: 125, endPoint x: 127, endPoint y: 124, distance: 49.0
click at [127, 124] on p "Hi ﻿ {contact-first-name} , BBMA Hornsby here 👋" at bounding box center [311, 124] width 474 height 7
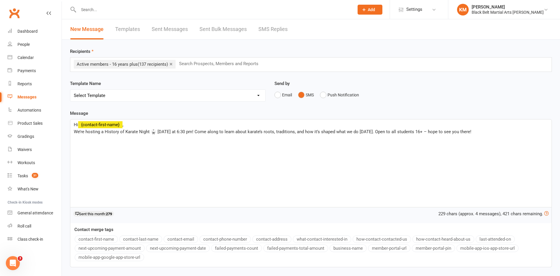
click at [74, 132] on span "We’re hosting a History of Karate Night 🥋 this Friday at 6:30 pm! Come along to…" at bounding box center [272, 131] width 397 height 5
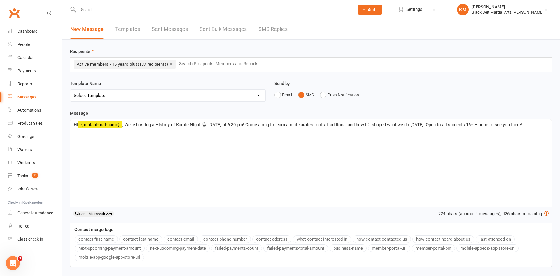
click at [213, 126] on span ", We’re hosting a History of Karate Night 🥋 this Friday at 6:30 pm! Come along …" at bounding box center [321, 124] width 399 height 5
click at [227, 125] on span ", We’re hosting a History of Karate Night 🥋 on Friday at 6:30 pm! Come along to…" at bounding box center [321, 124] width 399 height 5
click at [236, 125] on span ", We’re hosting a History of Karate Night 🥋 on Friday the at 6:30 pm! Come alon…" at bounding box center [325, 124] width 407 height 5
click at [276, 125] on span ", We’re hosting a History of Karate Night 🥋 on Friday the 22nd of August at 6:3…" at bounding box center [326, 124] width 408 height 5
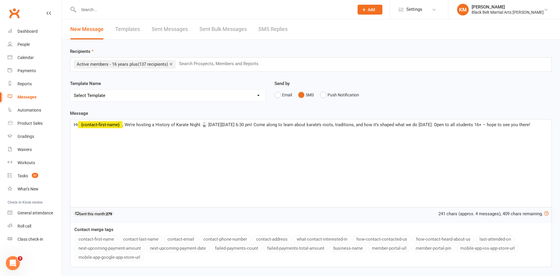
click at [276, 125] on span ", We’re hosting a History of Karate Night 🥋 on Friday the 22nd of August at 6:3…" at bounding box center [326, 124] width 408 height 5
click at [355, 125] on span ", We’re hosting a History of Karate Night 🥋 on Friday the 22nd of August at 6pm…" at bounding box center [332, 124] width 421 height 5
click at [392, 124] on span ", We’re hosting a History of Karate Night 🥋 on Friday the 22nd of August at 6pm…" at bounding box center [311, 128] width 474 height 12
click at [389, 136] on div "Hi ﻿ {contact-first-name} , We’re hosting a History of Karate Night 🥋 on Friday…" at bounding box center [310, 162] width 481 height 87
click at [396, 124] on span ", We’re hosting a History of Karate Night 🥋 on Friday the 22nd of August at 6pm…" at bounding box center [309, 128] width 471 height 12
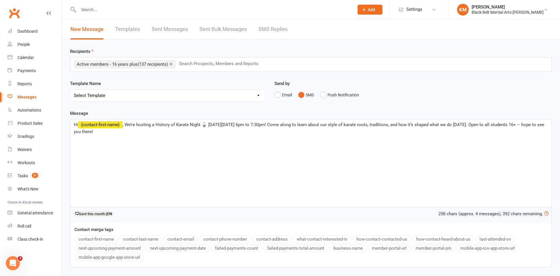
click at [396, 124] on span ", We’re hosting a History of Karate Night 🥋 on Friday the 22nd of August at 6pm…" at bounding box center [309, 128] width 471 height 12
click at [401, 141] on div "Hi ﻿ {contact-first-name} , We’re hosting a History of Karate Night 🥋 on Friday…" at bounding box center [310, 162] width 481 height 87
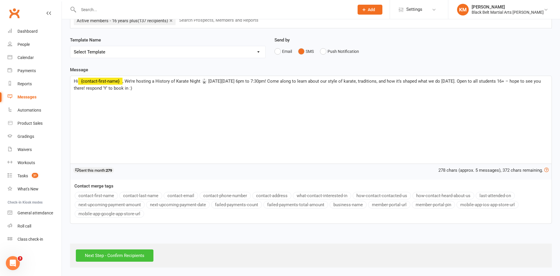
click at [94, 253] on input "Next Step - Confirm Recipients" at bounding box center [115, 255] width 78 height 12
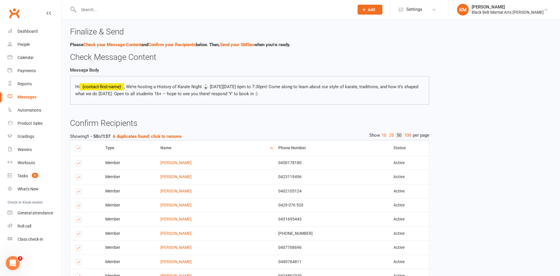
click at [61, 16] on div "Clubworx" at bounding box center [31, 17] width 62 height 22
click at [157, 136] on strong "6 duplicates found: click to remove" at bounding box center [147, 136] width 69 height 5
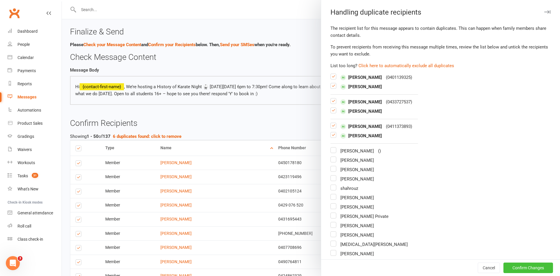
click at [517, 271] on button "Confirm Changes" at bounding box center [528, 267] width 50 height 10
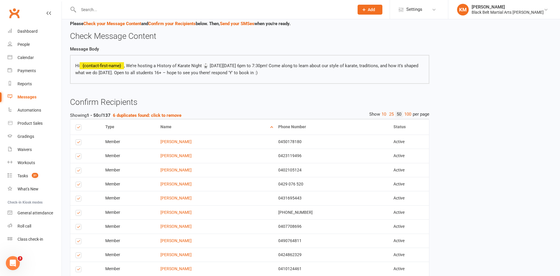
scroll to position [22, 0]
click at [166, 113] on strong "6 duplicates found: click to remove" at bounding box center [147, 114] width 69 height 5
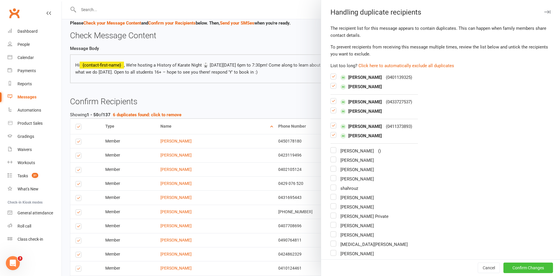
click at [527, 268] on button "Confirm Changes" at bounding box center [528, 267] width 50 height 10
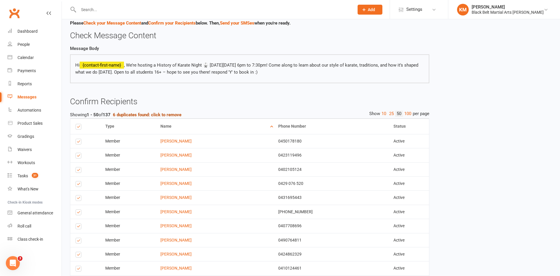
click at [169, 115] on strong "6 duplicates found: click to remove" at bounding box center [147, 114] width 69 height 5
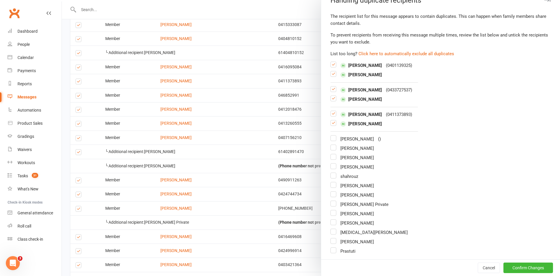
scroll to position [0, 0]
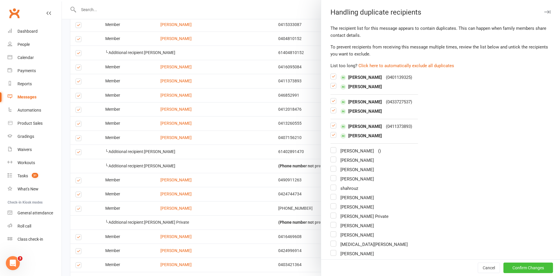
drag, startPoint x: 515, startPoint y: 268, endPoint x: 436, endPoint y: 59, distance: 223.6
click at [436, 59] on div "Handling duplicate recipients The recipient list for this message appears to co…" at bounding box center [440, 138] width 239 height 276
click at [434, 65] on button "Click here to automatically exclude all duplicates" at bounding box center [406, 65] width 96 height 7
click at [525, 266] on button "Confirm Changes" at bounding box center [528, 267] width 50 height 10
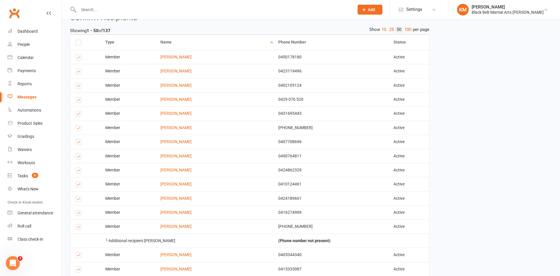
scroll to position [107, 0]
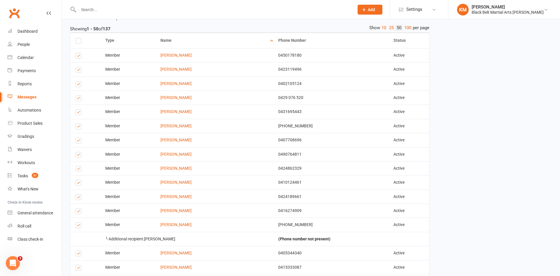
click at [78, 127] on label at bounding box center [80, 127] width 8 height 0
click at [78, 124] on input "checkbox" at bounding box center [78, 124] width 4 height 0
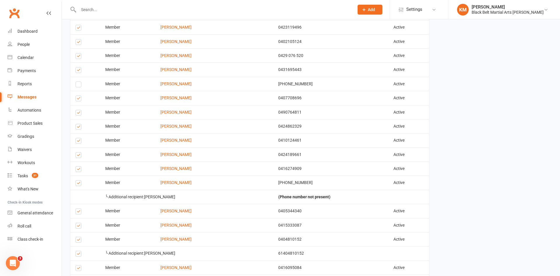
scroll to position [150, 0]
click at [78, 98] on label at bounding box center [80, 98] width 8 height 0
click at [78, 95] on input "checkbox" at bounding box center [78, 95] width 4 height 0
click at [79, 113] on label at bounding box center [80, 113] width 8 height 0
click at [79, 109] on input "checkbox" at bounding box center [78, 109] width 4 height 0
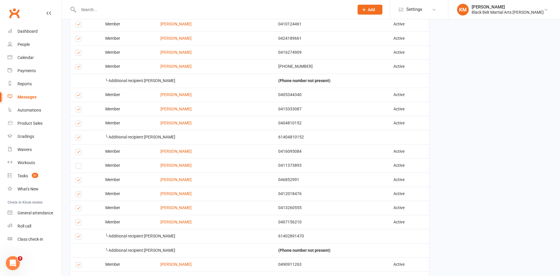
scroll to position [267, 0]
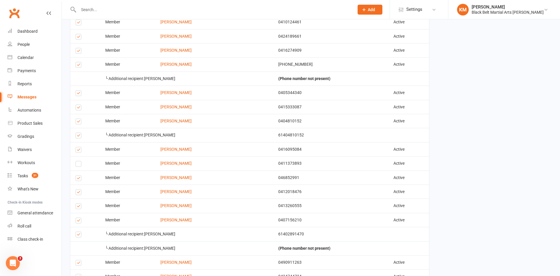
click at [77, 136] on label at bounding box center [80, 136] width 8 height 0
click at [77, 133] on input "checkbox" at bounding box center [78, 133] width 4 height 0
click at [78, 94] on label at bounding box center [80, 94] width 8 height 0
click at [78, 90] on input "checkbox" at bounding box center [78, 90] width 4 height 0
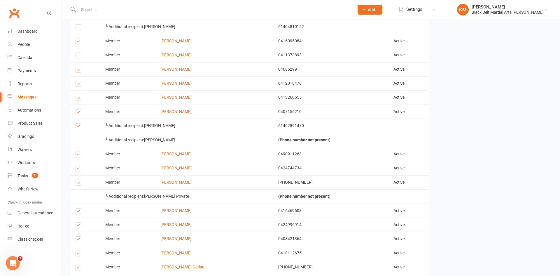
scroll to position [376, 0]
click at [76, 112] on label at bounding box center [80, 112] width 8 height 0
click at [76, 109] on input "checkbox" at bounding box center [78, 109] width 4 height 0
click at [78, 126] on label at bounding box center [80, 126] width 8 height 0
click at [78, 123] on input "checkbox" at bounding box center [78, 123] width 4 height 0
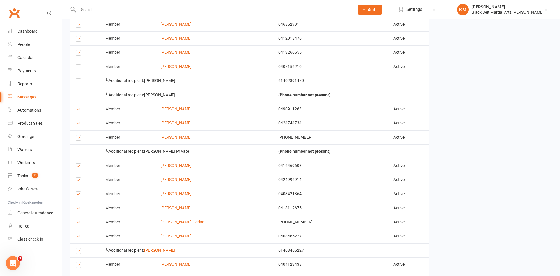
scroll to position [421, 0]
click at [78, 124] on label at bounding box center [80, 124] width 8 height 0
click at [78, 120] on input "checkbox" at bounding box center [78, 120] width 4 height 0
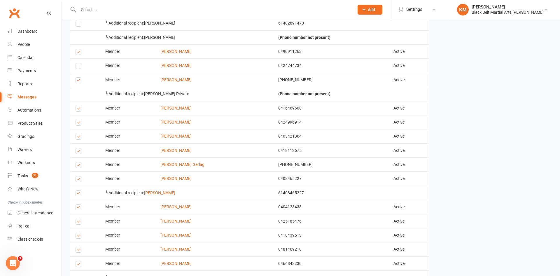
scroll to position [479, 0]
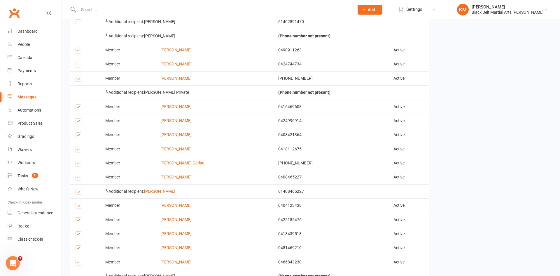
click at [77, 108] on label at bounding box center [80, 108] width 8 height 0
click at [77, 104] on input "checkbox" at bounding box center [78, 104] width 4 height 0
click at [77, 108] on label at bounding box center [80, 108] width 8 height 0
click at [77, 104] on input "checkbox" at bounding box center [78, 104] width 4 height 0
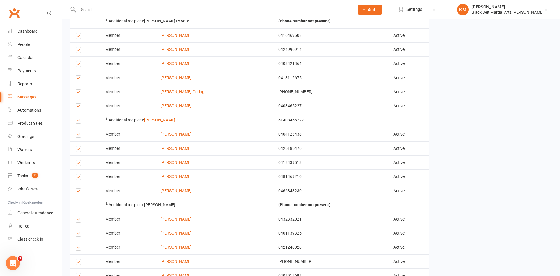
scroll to position [551, 0]
click at [78, 121] on label at bounding box center [80, 121] width 8 height 0
click at [78, 117] on input "checkbox" at bounding box center [78, 117] width 4 height 0
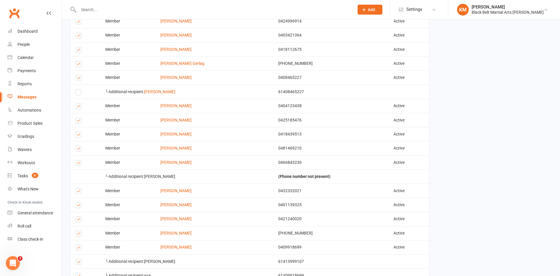
scroll to position [580, 0]
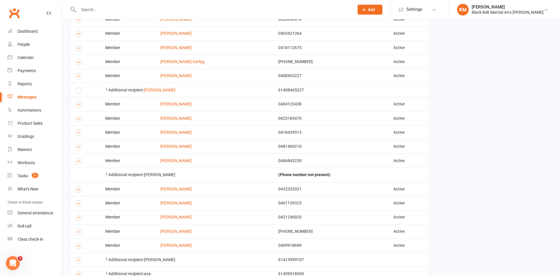
click at [77, 120] on label at bounding box center [80, 120] width 8 height 0
click at [77, 116] on input "checkbox" at bounding box center [78, 116] width 4 height 0
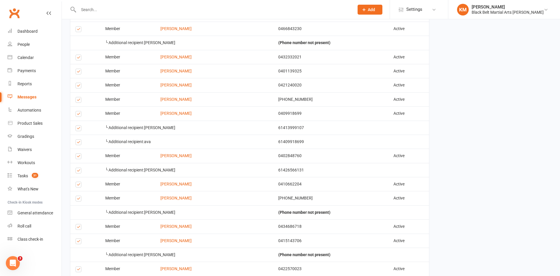
scroll to position [714, 0]
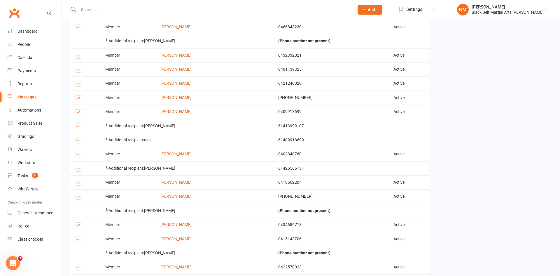
click at [79, 99] on label at bounding box center [80, 99] width 8 height 0
click at [79, 95] on input "checkbox" at bounding box center [78, 95] width 4 height 0
click at [77, 127] on label at bounding box center [80, 127] width 8 height 0
click at [77, 124] on input "checkbox" at bounding box center [78, 124] width 4 height 0
click at [78, 144] on td "Select this" at bounding box center [85, 140] width 30 height 14
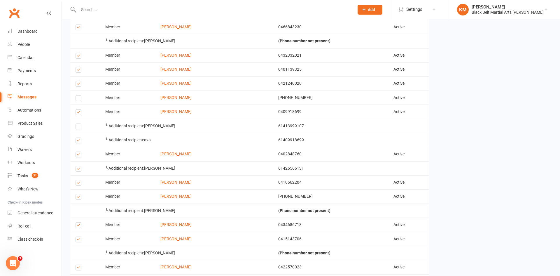
click at [77, 141] on label at bounding box center [80, 141] width 8 height 0
click at [77, 138] on input "checkbox" at bounding box center [78, 138] width 4 height 0
click at [78, 164] on td "Select this" at bounding box center [85, 168] width 30 height 14
click at [78, 169] on label at bounding box center [80, 169] width 8 height 0
click at [78, 166] on input "checkbox" at bounding box center [78, 166] width 4 height 0
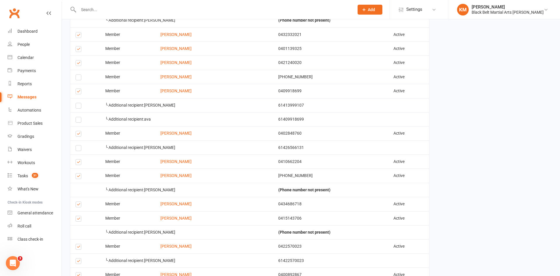
scroll to position [736, 0]
click at [78, 176] on label at bounding box center [80, 176] width 8 height 0
click at [78, 172] on input "checkbox" at bounding box center [78, 172] width 4 height 0
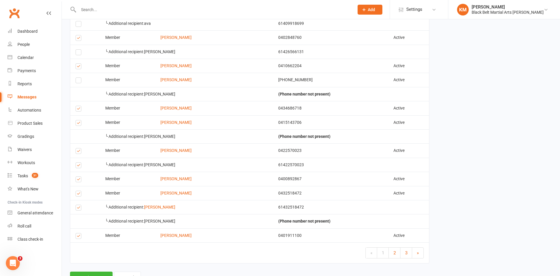
scroll to position [831, 0]
click at [77, 165] on label at bounding box center [80, 165] width 8 height 0
click at [77, 161] on input "checkbox" at bounding box center [78, 161] width 4 height 0
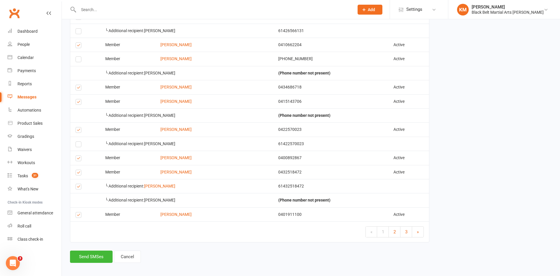
scroll to position [855, 0]
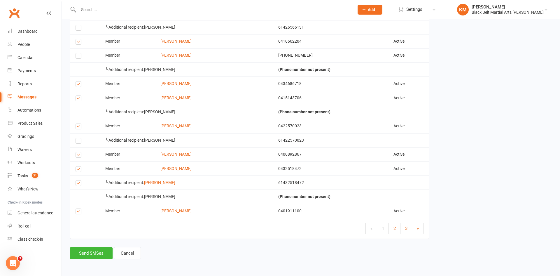
click at [76, 178] on td "Select this" at bounding box center [85, 182] width 30 height 14
click at [78, 184] on label at bounding box center [80, 184] width 8 height 0
click at [78, 180] on input "checkbox" at bounding box center [78, 180] width 4 height 0
click at [392, 229] on link "2" at bounding box center [395, 228] width 12 height 10
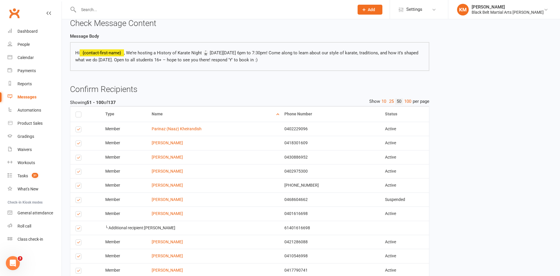
scroll to position [35, 0]
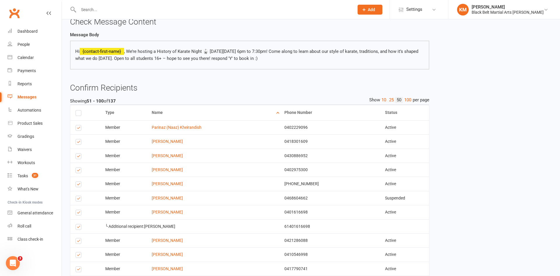
click at [79, 129] on label at bounding box center [80, 129] width 8 height 0
click at [79, 125] on input "checkbox" at bounding box center [78, 125] width 4 height 0
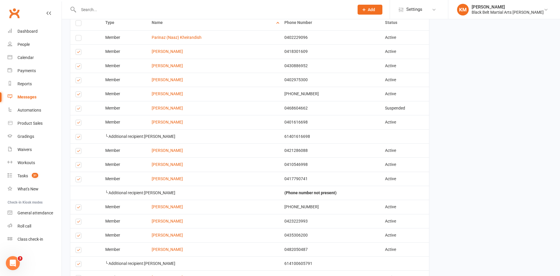
scroll to position [125, 0]
click at [77, 109] on label at bounding box center [80, 109] width 8 height 0
click at [77, 106] on input "checkbox" at bounding box center [78, 106] width 4 height 0
click at [79, 137] on label at bounding box center [80, 137] width 8 height 0
click at [79, 134] on input "checkbox" at bounding box center [78, 134] width 4 height 0
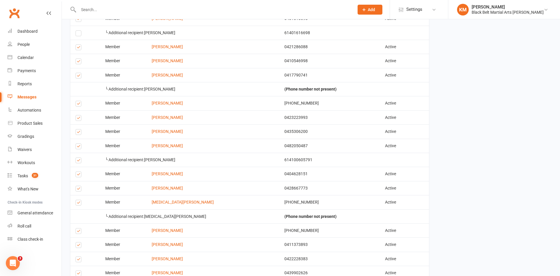
scroll to position [230, 0]
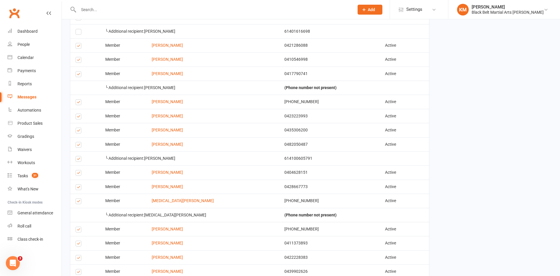
click at [78, 145] on label at bounding box center [80, 145] width 8 height 0
click at [78, 142] on input "checkbox" at bounding box center [78, 142] width 4 height 0
click at [79, 159] on label at bounding box center [80, 159] width 8 height 0
click at [79, 156] on input "checkbox" at bounding box center [78, 156] width 4 height 0
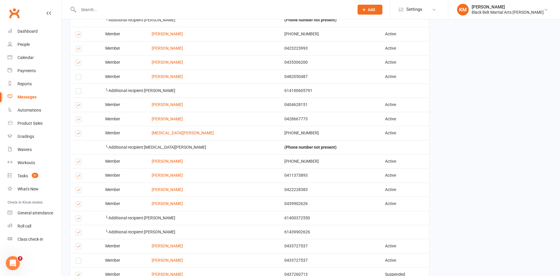
scroll to position [300, 0]
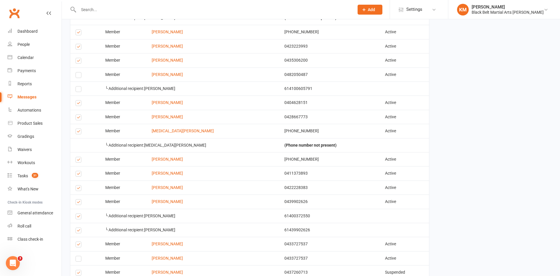
click at [76, 118] on label at bounding box center [80, 118] width 8 height 0
click at [76, 115] on input "checkbox" at bounding box center [78, 115] width 4 height 0
click at [76, 104] on label at bounding box center [80, 104] width 8 height 0
click at [76, 100] on input "checkbox" at bounding box center [78, 100] width 4 height 0
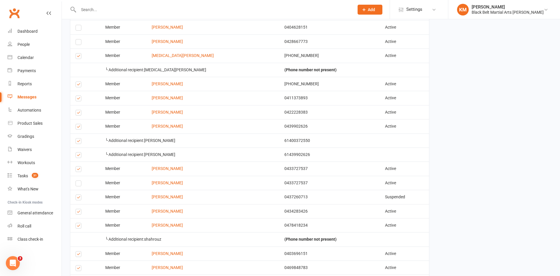
scroll to position [376, 0]
click at [79, 141] on label at bounding box center [80, 141] width 8 height 0
click at [79, 137] on input "checkbox" at bounding box center [78, 137] width 4 height 0
click at [79, 155] on label at bounding box center [80, 155] width 8 height 0
click at [79, 151] on input "checkbox" at bounding box center [78, 151] width 4 height 0
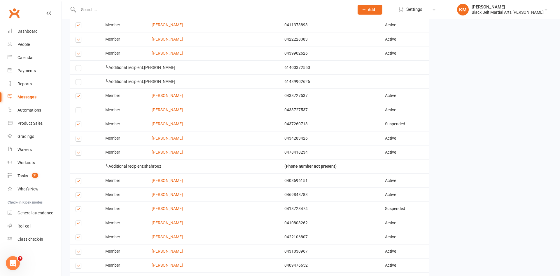
scroll to position [448, 0]
click at [78, 125] on label at bounding box center [80, 125] width 8 height 0
click at [78, 121] on input "checkbox" at bounding box center [78, 121] width 4 height 0
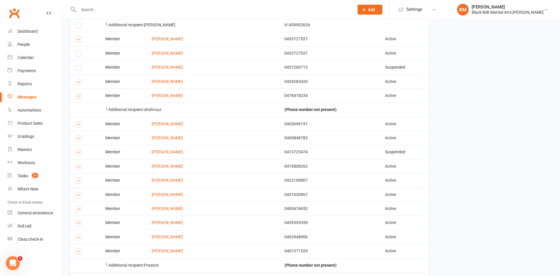
scroll to position [505, 0]
click at [76, 96] on label at bounding box center [80, 96] width 8 height 0
click at [76, 92] on input "checkbox" at bounding box center [78, 92] width 4 height 0
click at [80, 152] on label at bounding box center [80, 152] width 8 height 0
click at [79, 149] on input "checkbox" at bounding box center [78, 149] width 4 height 0
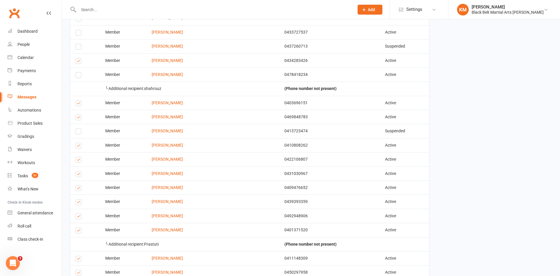
scroll to position [529, 0]
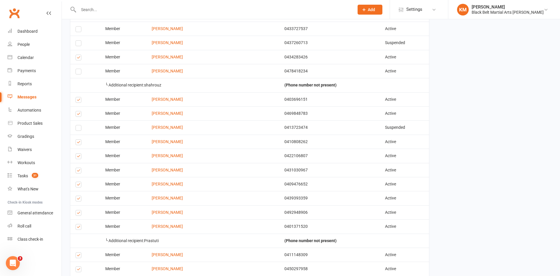
click at [79, 157] on label at bounding box center [80, 157] width 8 height 0
click at [79, 153] on input "checkbox" at bounding box center [78, 153] width 4 height 0
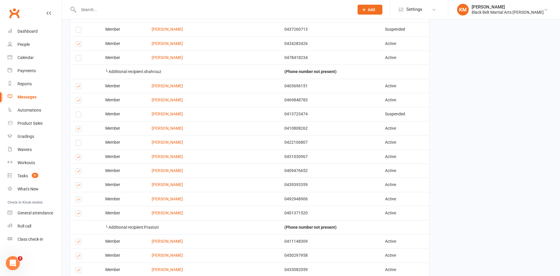
scroll to position [544, 0]
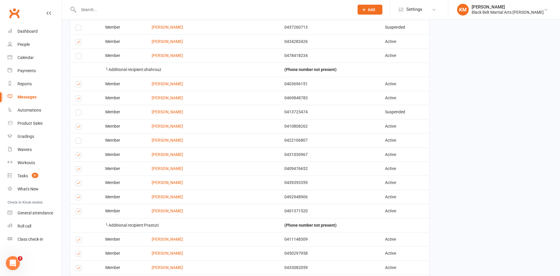
click at [79, 156] on label at bounding box center [80, 156] width 8 height 0
click at [79, 152] on input "checkbox" at bounding box center [78, 152] width 4 height 0
click at [76, 170] on label at bounding box center [80, 170] width 8 height 0
click at [76, 166] on input "checkbox" at bounding box center [78, 166] width 4 height 0
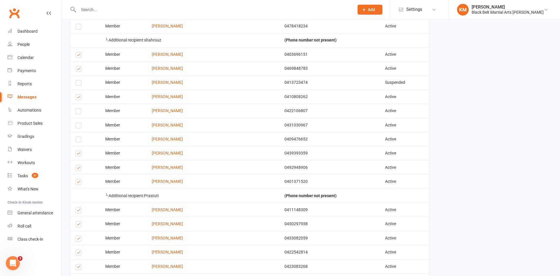
scroll to position [575, 0]
click at [78, 168] on label at bounding box center [80, 168] width 8 height 0
click at [78, 164] on input "checkbox" at bounding box center [78, 164] width 4 height 0
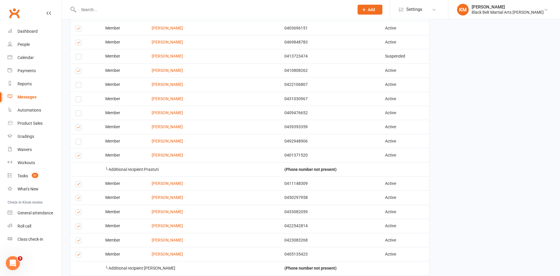
scroll to position [601, 0]
click at [78, 155] on label at bounding box center [80, 155] width 8 height 0
click at [78, 152] on input "checkbox" at bounding box center [78, 152] width 4 height 0
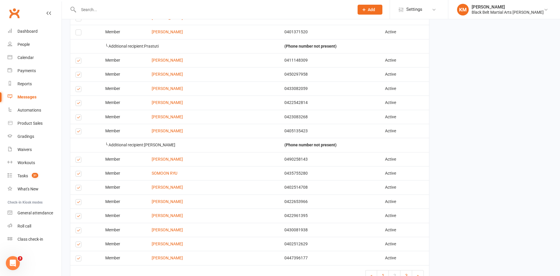
scroll to position [723, 0]
click at [80, 132] on label at bounding box center [80, 132] width 8 height 0
click at [79, 128] on input "checkbox" at bounding box center [78, 128] width 4 height 0
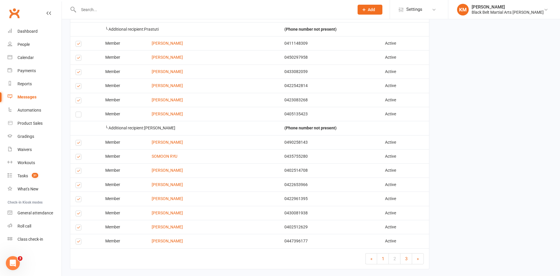
scroll to position [742, 0]
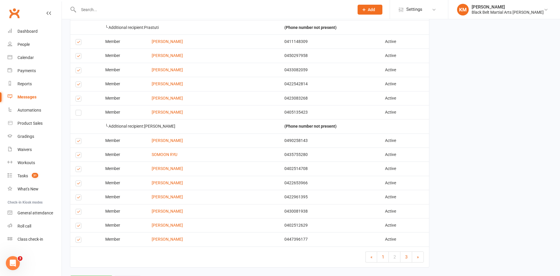
click at [78, 142] on label at bounding box center [80, 142] width 8 height 0
click at [78, 138] on input "checkbox" at bounding box center [78, 138] width 4 height 0
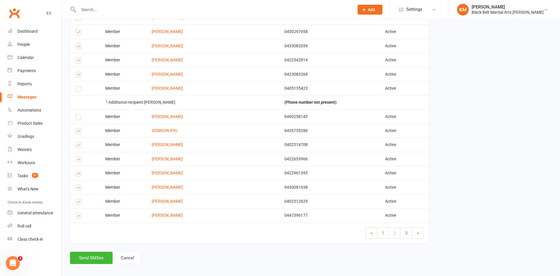
scroll to position [770, 0]
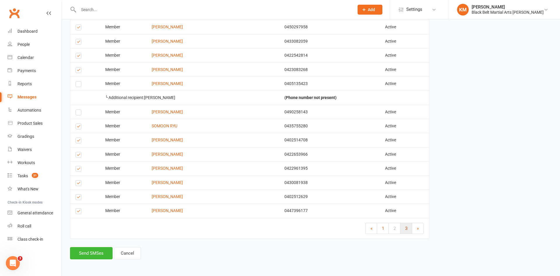
click at [405, 231] on link "3" at bounding box center [406, 228] width 12 height 10
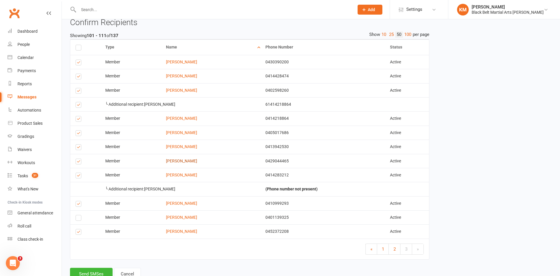
scroll to position [98, 0]
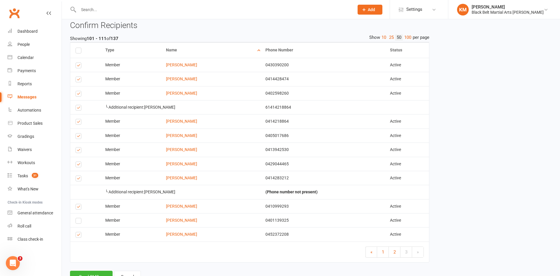
click at [79, 108] on label at bounding box center [80, 108] width 8 height 0
click at [79, 105] on input "checkbox" at bounding box center [78, 105] width 4 height 0
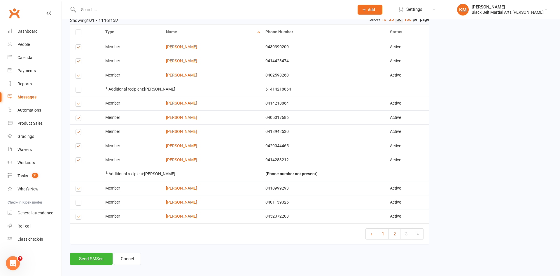
scroll to position [121, 0]
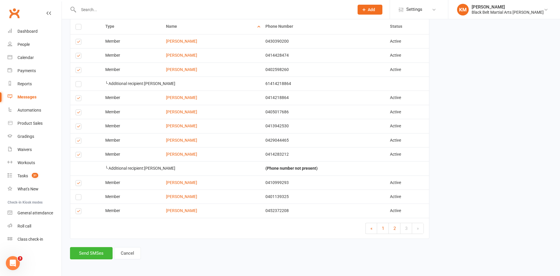
click at [77, 127] on label at bounding box center [80, 127] width 8 height 0
click at [77, 124] on input "checkbox" at bounding box center [78, 124] width 4 height 0
click at [78, 155] on label at bounding box center [80, 155] width 8 height 0
click at [78, 152] on input "checkbox" at bounding box center [78, 152] width 4 height 0
click at [92, 254] on button "Send SMSes" at bounding box center [91, 253] width 43 height 12
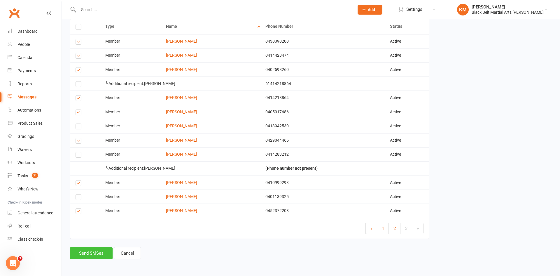
scroll to position [117, 0]
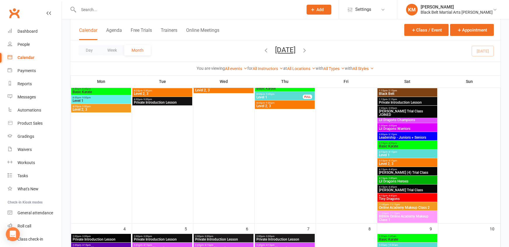
scroll to position [445, 0]
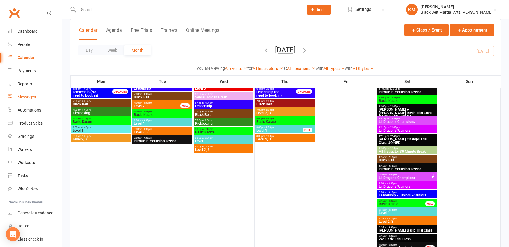
click at [21, 96] on div "Messages" at bounding box center [26, 96] width 18 height 5
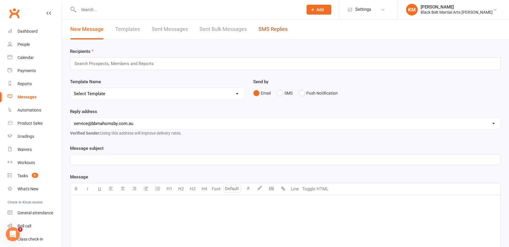
click at [265, 38] on link "SMS Replies" at bounding box center [272, 29] width 29 height 20
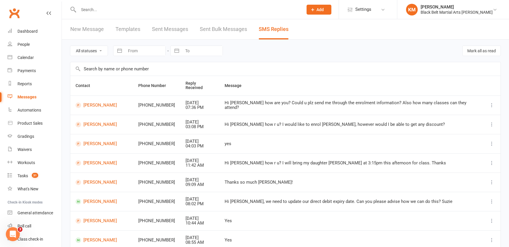
click at [140, 9] on input "text" at bounding box center [188, 10] width 222 height 8
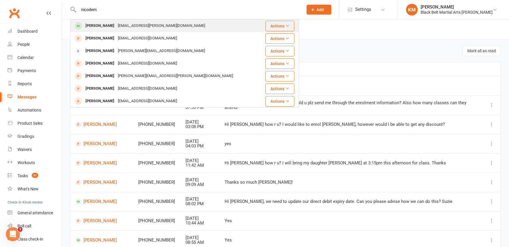
type input "nicodem"
click at [140, 22] on div "[EMAIL_ADDRESS][PERSON_NAME][DOMAIN_NAME]" at bounding box center [161, 26] width 91 height 8
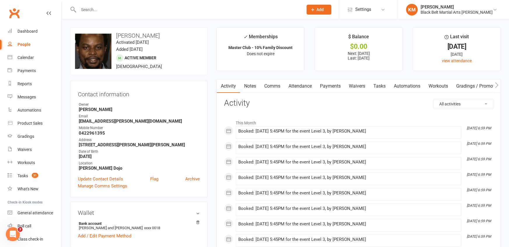
click at [251, 87] on link "Notes" at bounding box center [250, 85] width 20 height 13
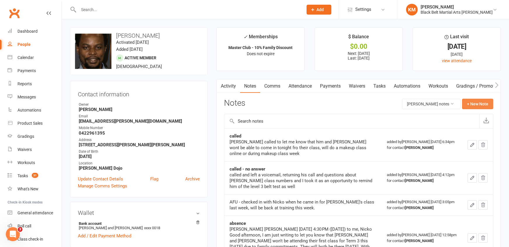
click at [478, 102] on button "+ New Note" at bounding box center [477, 104] width 31 height 10
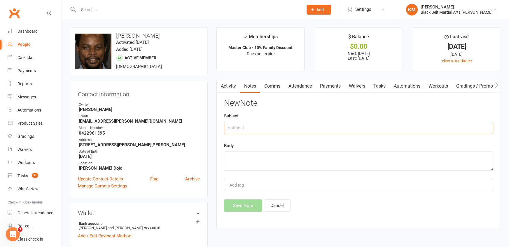
click at [418, 130] on input "text" at bounding box center [358, 128] width 269 height 12
type input "[PERSON_NAME] called"
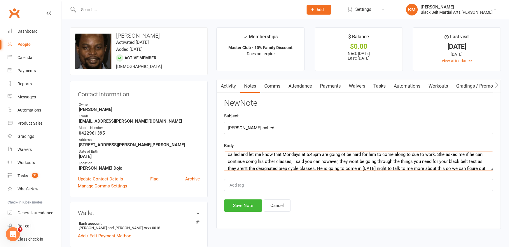
scroll to position [10, 0]
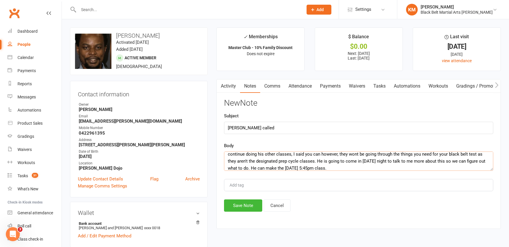
click at [355, 154] on textarea "called and let me know that Mondays at 5:45pm are going ot be hard for him to c…" at bounding box center [358, 160] width 269 height 19
type textarea "called and let me know that Mondays at 5:45pm are going ot be hard for him to c…"
click at [248, 206] on button "Save Note" at bounding box center [243, 205] width 38 height 12
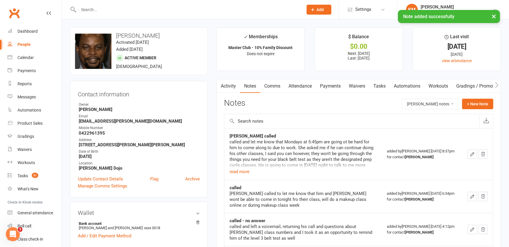
click at [231, 175] on td "[PERSON_NAME] called called and let me know that Mondays at 5:45pm are going ot…" at bounding box center [302, 154] width 157 height 52
click at [234, 173] on button "read more" at bounding box center [239, 171] width 20 height 7
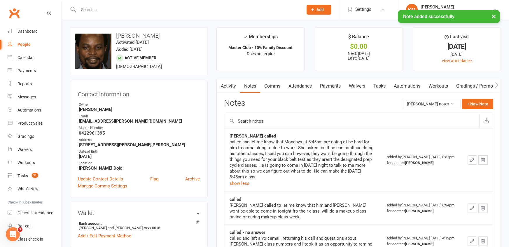
drag, startPoint x: 228, startPoint y: 142, endPoint x: 303, endPoint y: 177, distance: 82.3
click at [303, 177] on td "[PERSON_NAME] called called and let me know that Mondays at 5:45pm are going ot…" at bounding box center [302, 159] width 157 height 63
copy div "called and let me know that Mondays at 5:45pm are going ot be hard for him to c…"
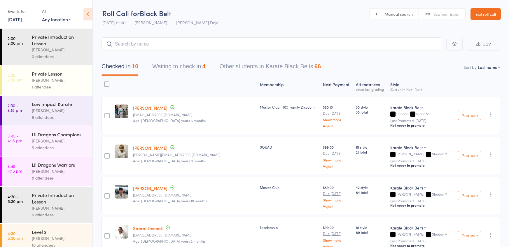
scroll to position [358, 0]
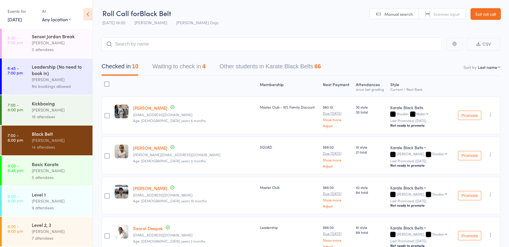
click at [59, 167] on div "[PERSON_NAME]" at bounding box center [60, 170] width 56 height 7
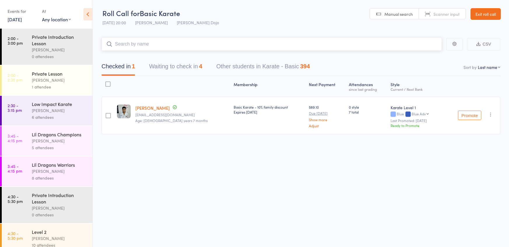
click at [176, 64] on button "Waiting to check in 4" at bounding box center [175, 67] width 53 height 15
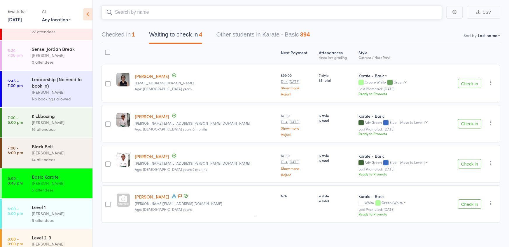
scroll to position [347, 0]
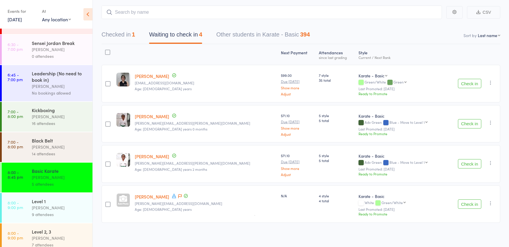
click at [72, 211] on div "[PERSON_NAME]" at bounding box center [60, 207] width 56 height 7
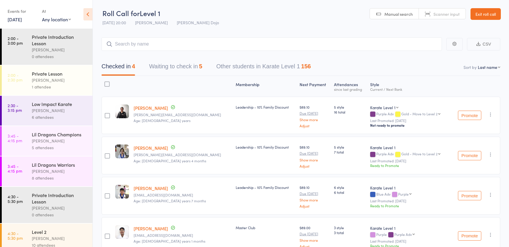
click at [168, 66] on button "Waiting to check in 5" at bounding box center [175, 67] width 53 height 15
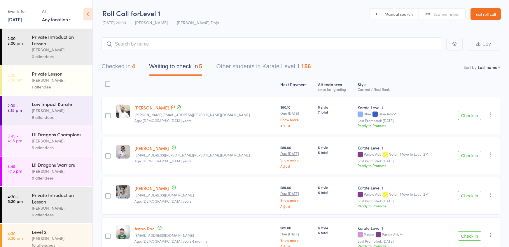
click at [472, 154] on button "Check in" at bounding box center [469, 155] width 23 height 9
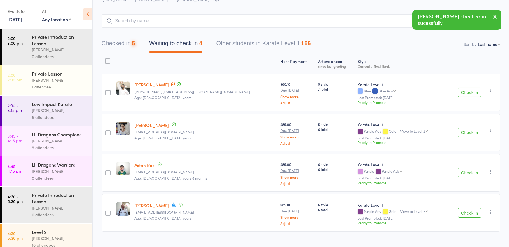
scroll to position [32, 0]
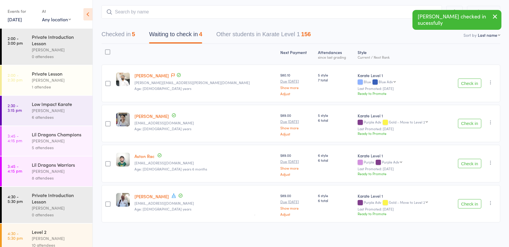
click at [463, 204] on button "Check in" at bounding box center [469, 203] width 23 height 9
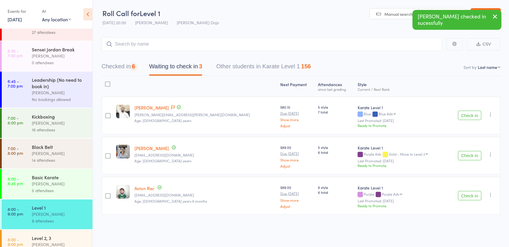
scroll to position [358, 0]
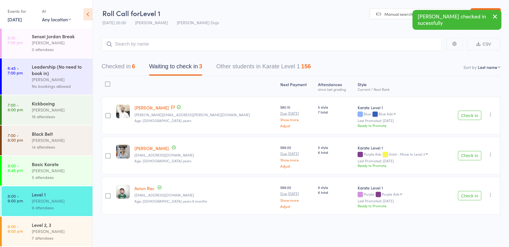
click at [21, 222] on link "8:00 - 9:00 pm Level 2, 3 [PERSON_NAME] 7 attendees" at bounding box center [47, 231] width 91 height 30
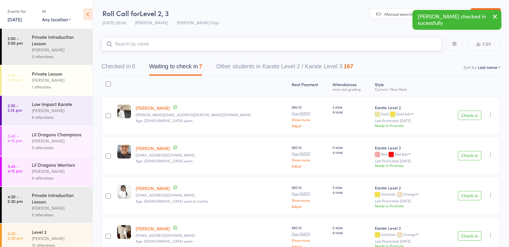
click at [161, 71] on button "Waiting to check in 7" at bounding box center [175, 67] width 53 height 15
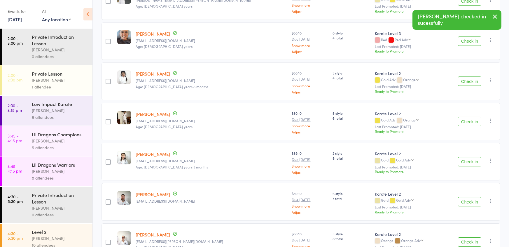
scroll to position [115, 0]
click at [466, 118] on button "Check in" at bounding box center [469, 120] width 23 height 9
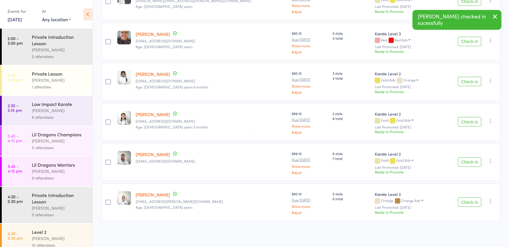
scroll to position [112, 0]
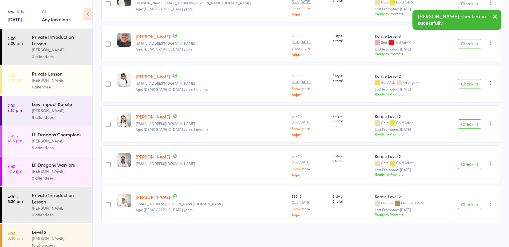
click at [466, 119] on button "Check in" at bounding box center [469, 123] width 23 height 9
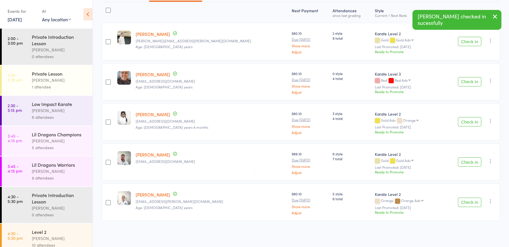
scroll to position [72, 0]
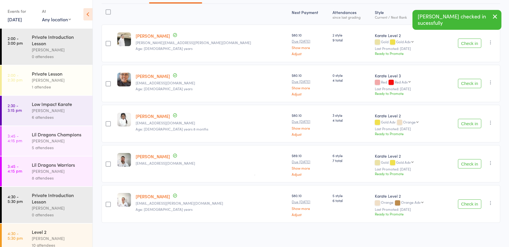
click at [465, 161] on button "Check in" at bounding box center [469, 163] width 23 height 9
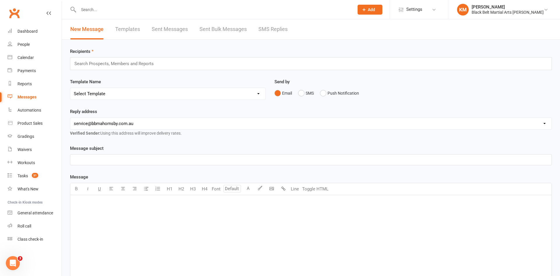
click at [92, 8] on input "text" at bounding box center [213, 10] width 273 height 8
type input "sophi"
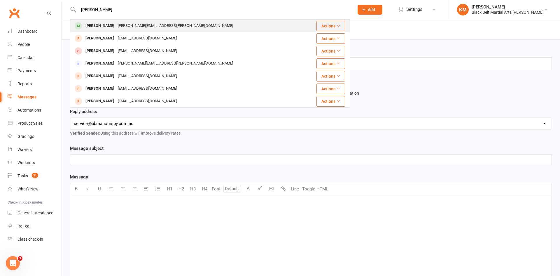
type input "[PERSON_NAME]"
click at [92, 28] on div "[PERSON_NAME]" at bounding box center [100, 26] width 32 height 8
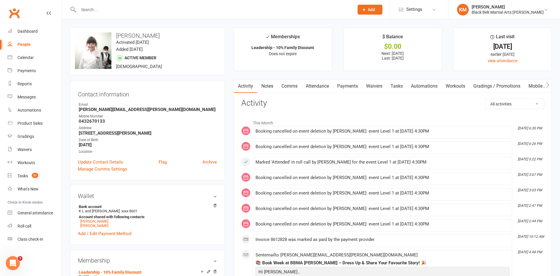
click at [269, 80] on link "Notes" at bounding box center [267, 85] width 20 height 13
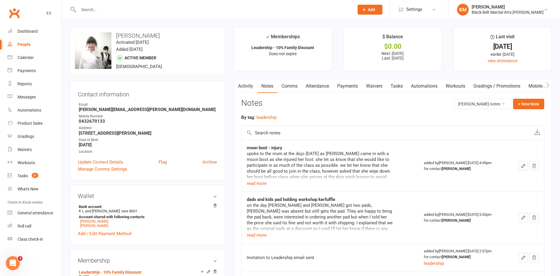
click at [292, 83] on link "Comms" at bounding box center [289, 85] width 24 height 13
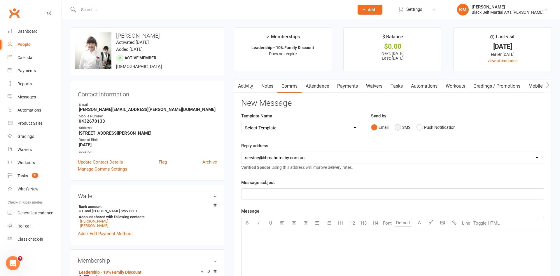
click at [407, 127] on button "SMS" at bounding box center [402, 127] width 16 height 11
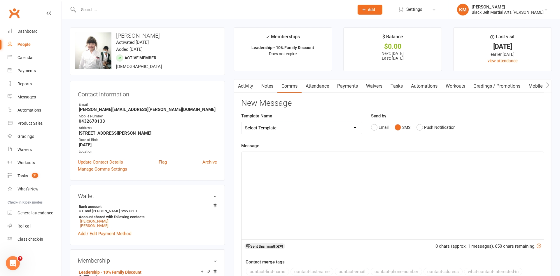
click at [385, 176] on div "﻿" at bounding box center [392, 195] width 302 height 87
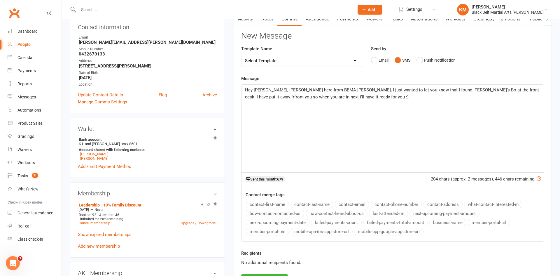
scroll to position [76, 0]
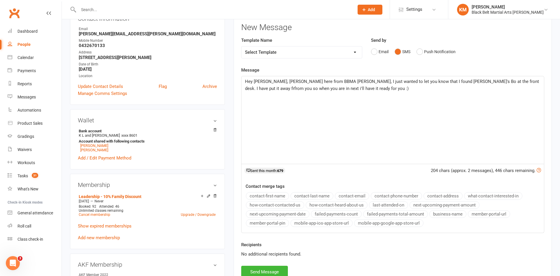
click at [515, 80] on span "Hey [PERSON_NAME], [PERSON_NAME] here from BBMA [PERSON_NAME], I just wanted to…" at bounding box center [392, 85] width 295 height 12
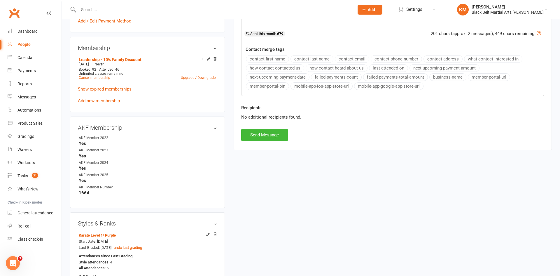
scroll to position [217, 0]
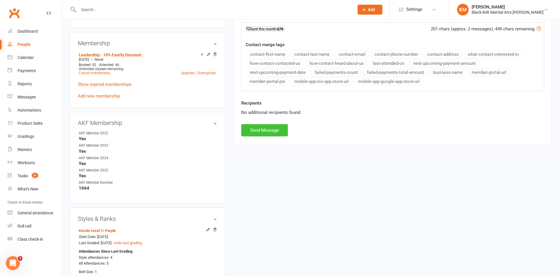
click at [270, 136] on button "Send Message" at bounding box center [264, 130] width 47 height 12
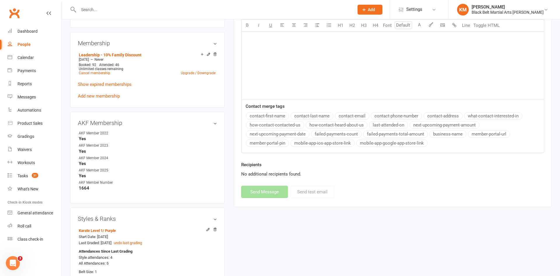
scroll to position [0, 0]
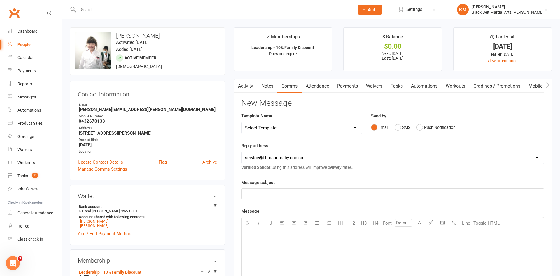
click at [246, 82] on link "Activity" at bounding box center [245, 85] width 23 height 13
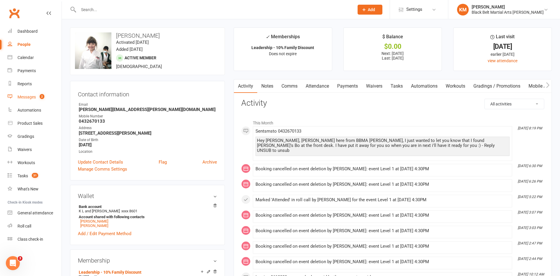
click at [33, 98] on div "Messages" at bounding box center [26, 96] width 18 height 5
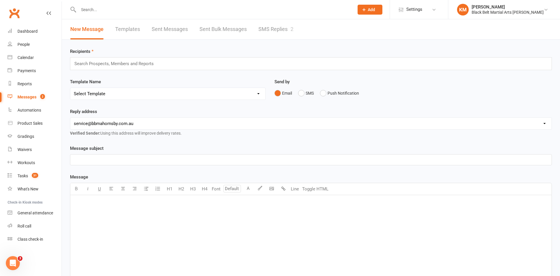
click at [269, 37] on link "SMS Replies 2" at bounding box center [275, 29] width 35 height 20
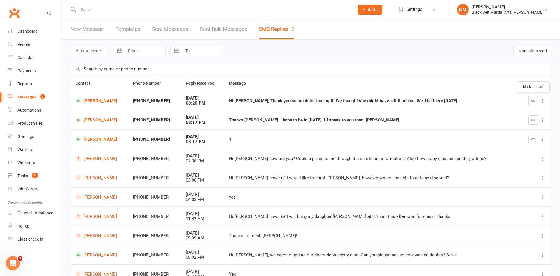
click at [532, 101] on icon "button" at bounding box center [533, 100] width 4 height 4
click at [103, 139] on link "Mick Gallagher" at bounding box center [99, 139] width 47 height 6
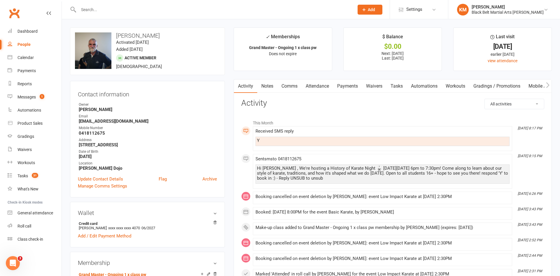
click at [323, 87] on link "Attendance" at bounding box center [316, 85] width 31 height 13
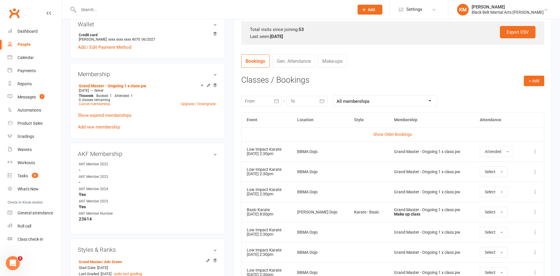
scroll to position [198, 0]
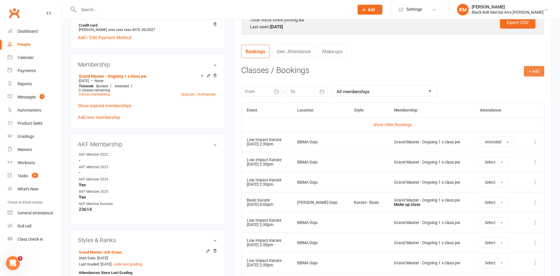
click at [539, 70] on button "+ Add" at bounding box center [534, 71] width 20 height 10
click at [514, 87] on link "Book Event" at bounding box center [515, 84] width 58 height 12
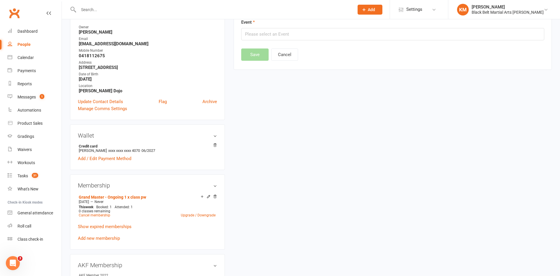
scroll to position [50, 0]
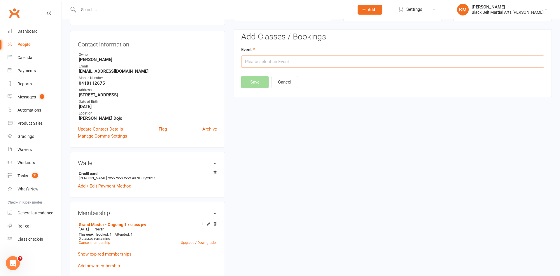
click at [429, 57] on input "text" at bounding box center [392, 61] width 303 height 12
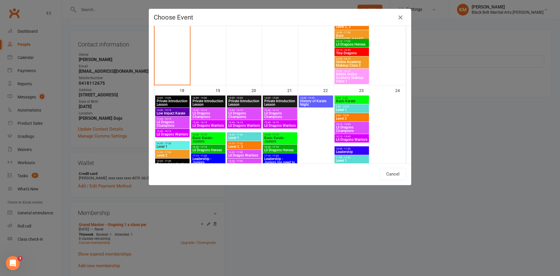
scroll to position [1024, 0]
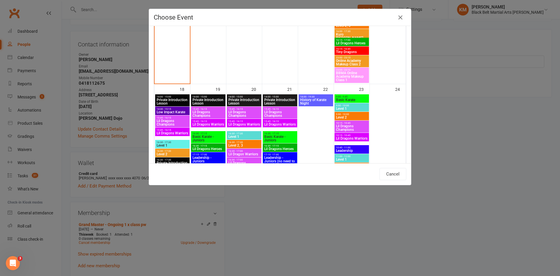
click at [312, 101] on span "History of Karate Night" at bounding box center [316, 101] width 32 height 7
type input "History of Karate Night - Aug 22, 2025 6:00:00 PM"
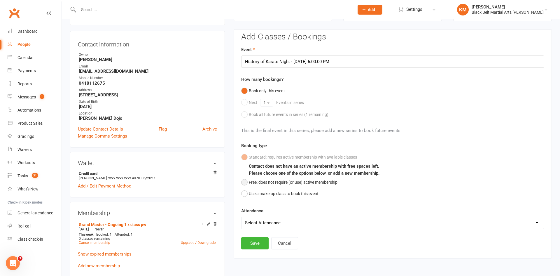
click at [254, 185] on button "Free: does not require (or use) active membership" at bounding box center [289, 181] width 96 height 11
click at [250, 239] on button "Save" at bounding box center [254, 243] width 27 height 12
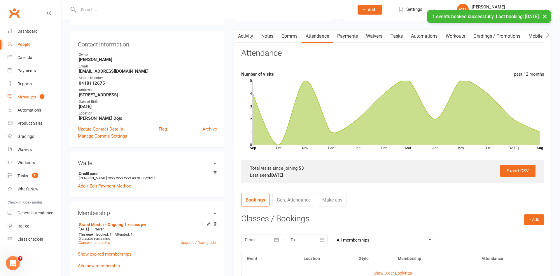
click at [30, 99] on div "Messages" at bounding box center [26, 96] width 18 height 5
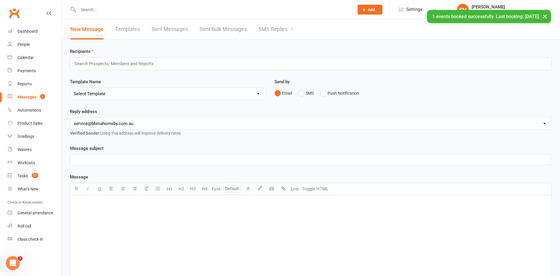
click at [270, 30] on link "SMS Replies 1" at bounding box center [275, 29] width 35 height 20
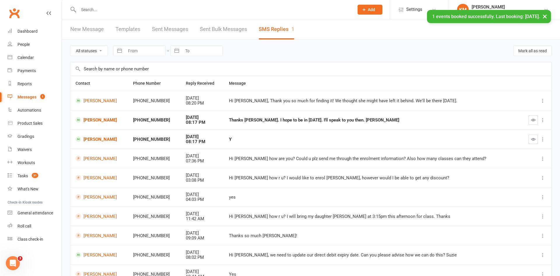
click at [534, 140] on icon "button" at bounding box center [533, 139] width 4 height 4
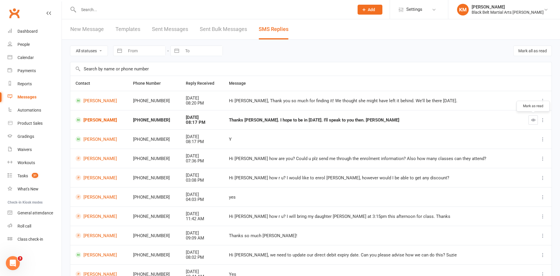
click at [531, 116] on button "button" at bounding box center [532, 119] width 9 height 9
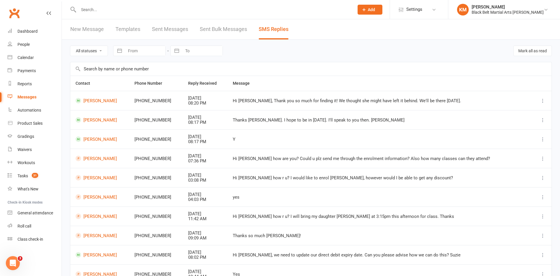
drag, startPoint x: 256, startPoint y: 99, endPoint x: 317, endPoint y: 102, distance: 61.0
click at [317, 102] on div "Hi [PERSON_NAME], Thank you so much for finding it! We thought she might have l…" at bounding box center [380, 100] width 294 height 5
drag, startPoint x: 321, startPoint y: 102, endPoint x: 354, endPoint y: 102, distance: 33.0
click at [354, 102] on div "Hi [PERSON_NAME], Thank you so much for finding it! We thought she might have l…" at bounding box center [380, 100] width 294 height 5
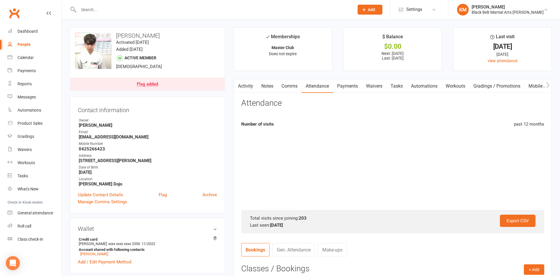
click at [91, 9] on input "text" at bounding box center [213, 10] width 273 height 8
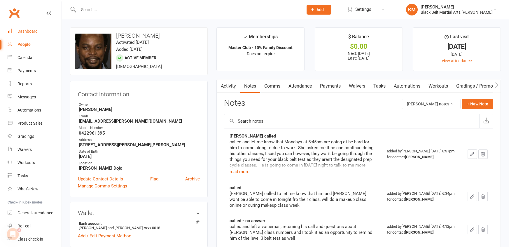
click at [36, 32] on div "Dashboard" at bounding box center [27, 31] width 20 height 5
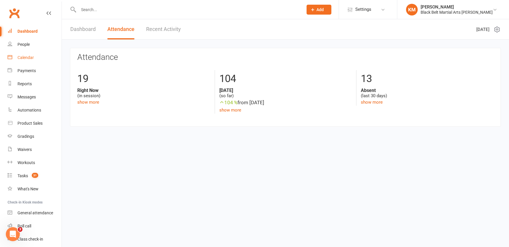
click at [29, 57] on div "Calendar" at bounding box center [25, 57] width 16 height 5
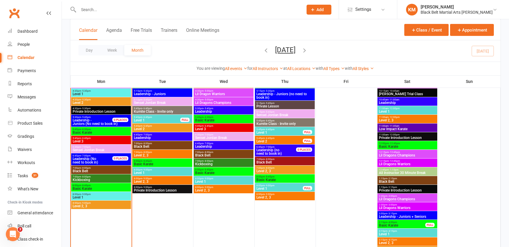
scroll to position [701, 0]
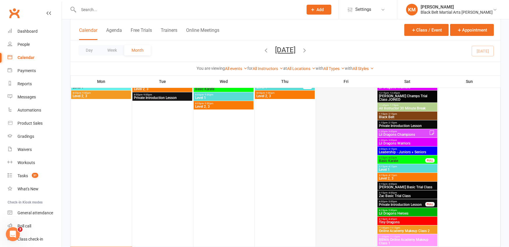
scroll to position [491, 0]
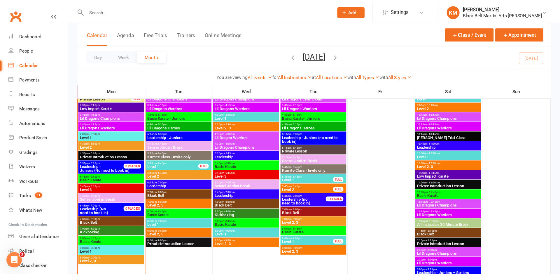
scroll to position [671, 0]
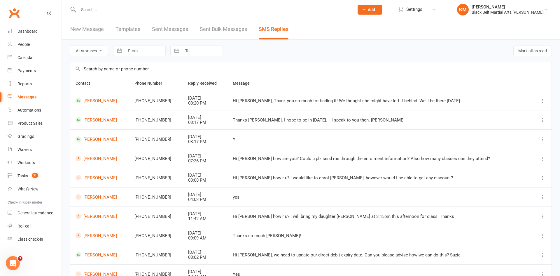
click at [110, 13] on input "text" at bounding box center [213, 10] width 273 height 8
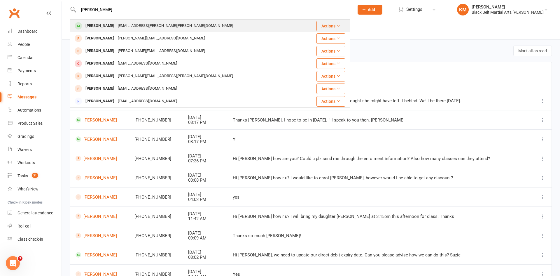
type input "[PERSON_NAME]"
click at [116, 26] on div "[EMAIL_ADDRESS][PERSON_NAME][PERSON_NAME][DOMAIN_NAME]" at bounding box center [175, 26] width 119 height 8
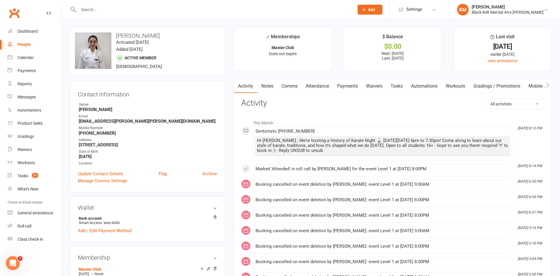
click at [456, 87] on link "Workouts" at bounding box center [455, 85] width 28 height 13
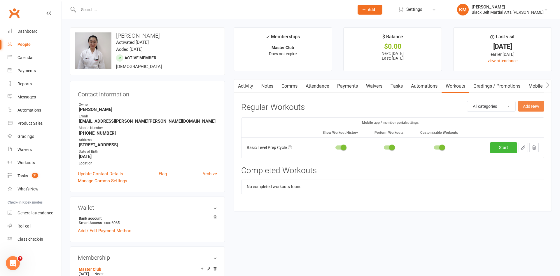
click at [527, 107] on button "Add New" at bounding box center [531, 106] width 26 height 10
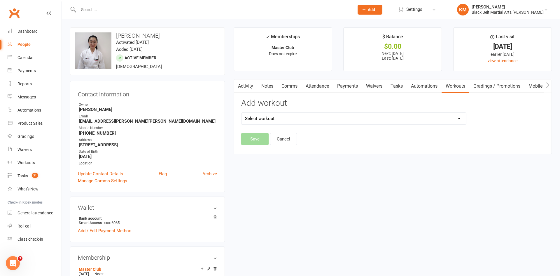
click at [432, 124] on select "Select workout Basic Level Prep Cycle Black Belt Prep Cycle Level 1 Prep Cycle …" at bounding box center [353, 119] width 224 height 12
select select "4528"
click at [241, 113] on select "Select workout Basic Level Prep Cycle Black Belt Prep Cycle Level 1 Prep Cycle …" at bounding box center [353, 119] width 224 height 12
click at [262, 140] on button "Save" at bounding box center [254, 139] width 27 height 12
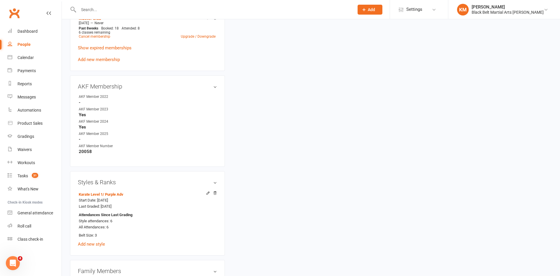
scroll to position [252, 0]
